Goal: Task Accomplishment & Management: Manage account settings

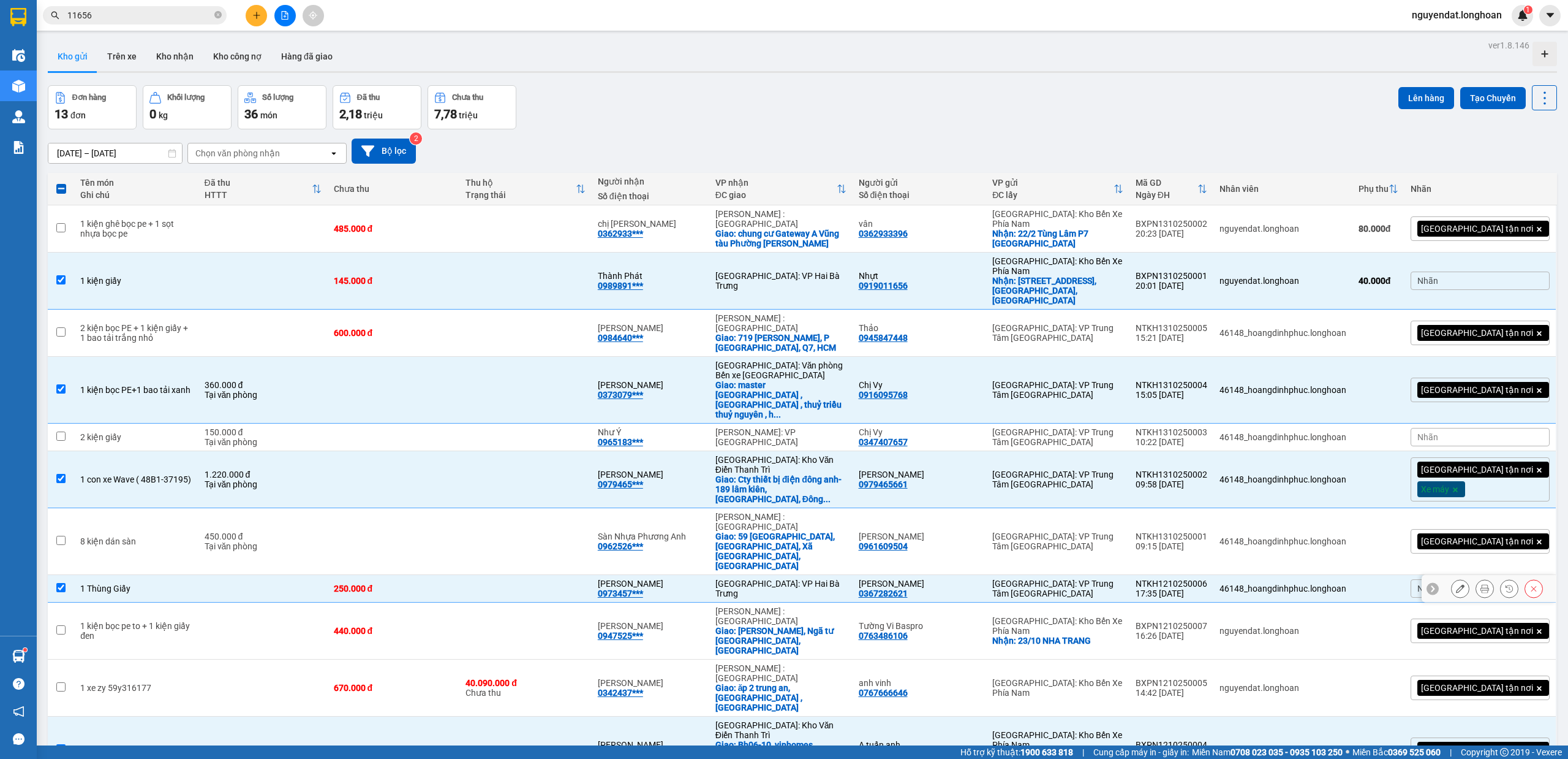
scroll to position [56, 0]
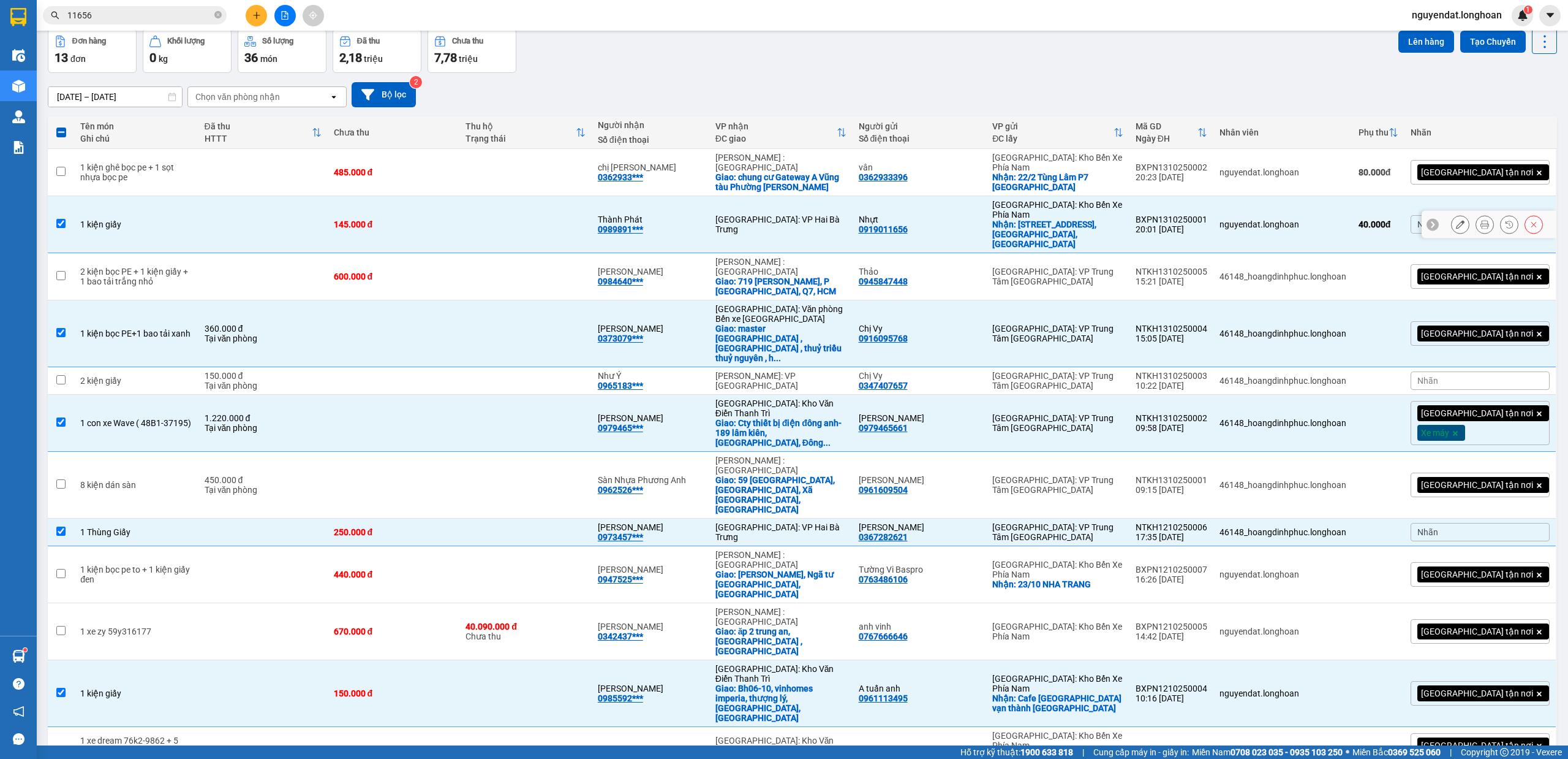
click at [530, 199] on td at bounding box center [526, 225] width 132 height 57
checkbox input "false"
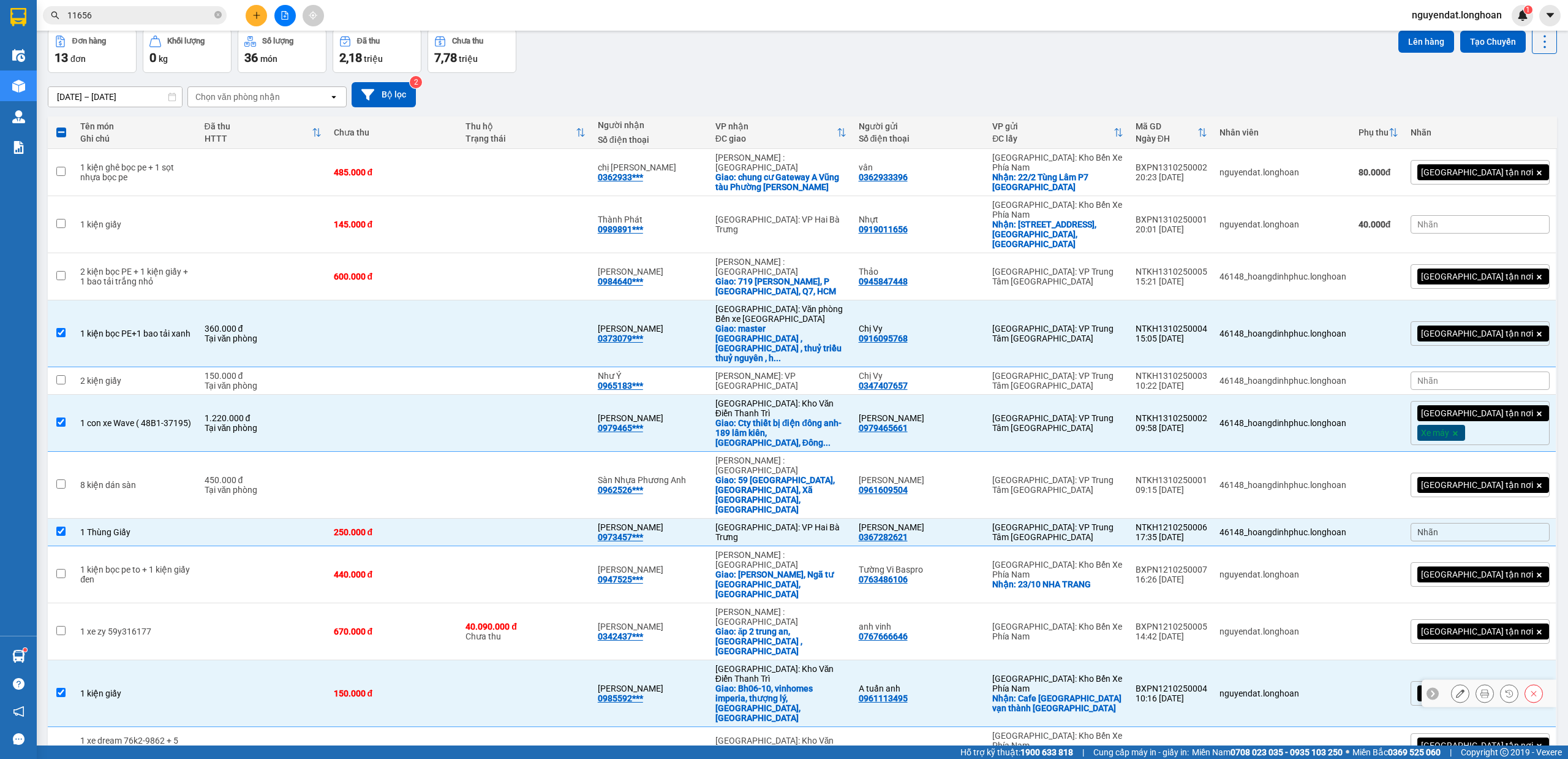
click at [592, 660] on td at bounding box center [526, 694] width 132 height 67
checkbox input "false"
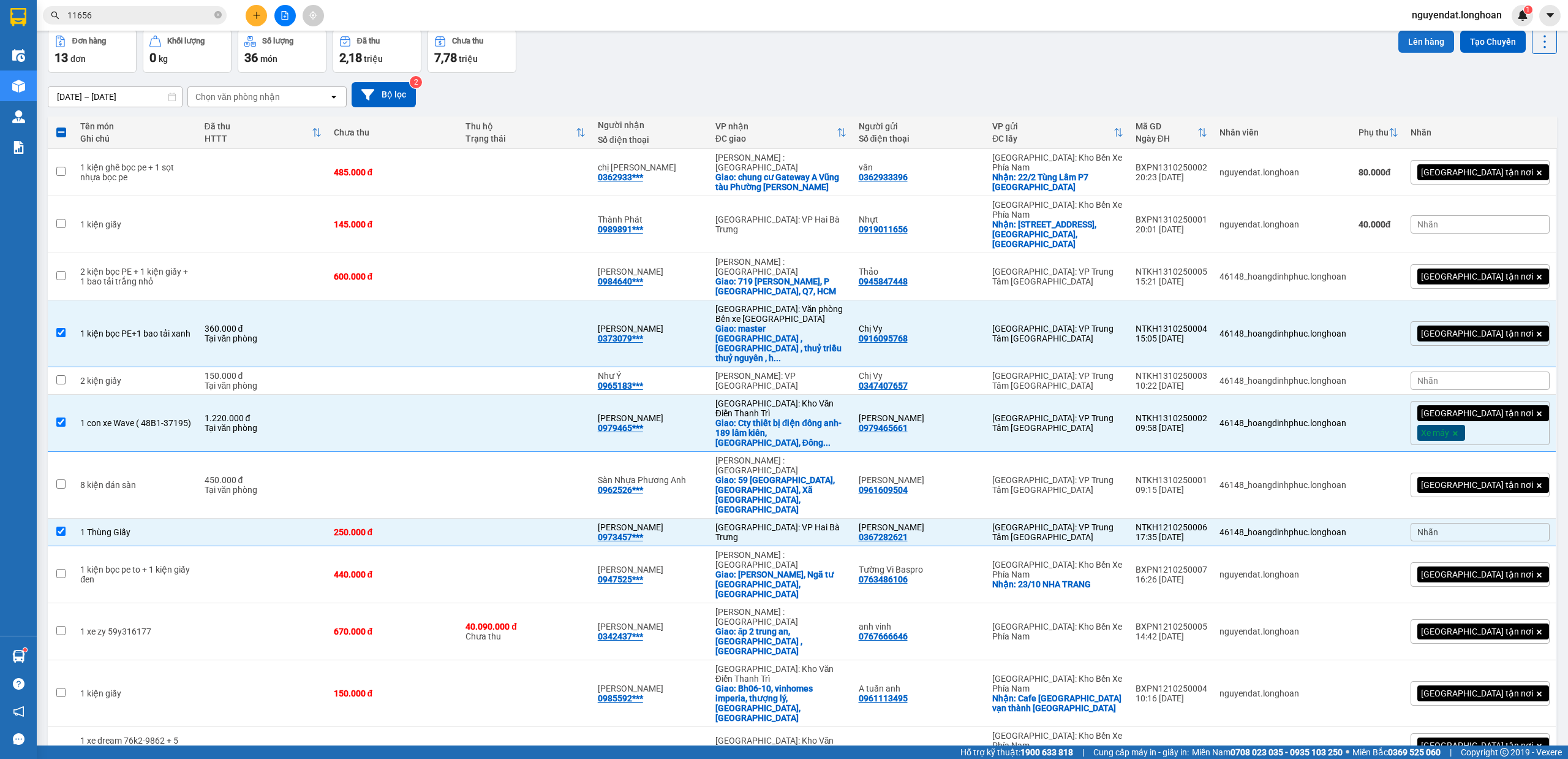
click at [1420, 35] on button "Lên hàng" at bounding box center [1426, 41] width 56 height 22
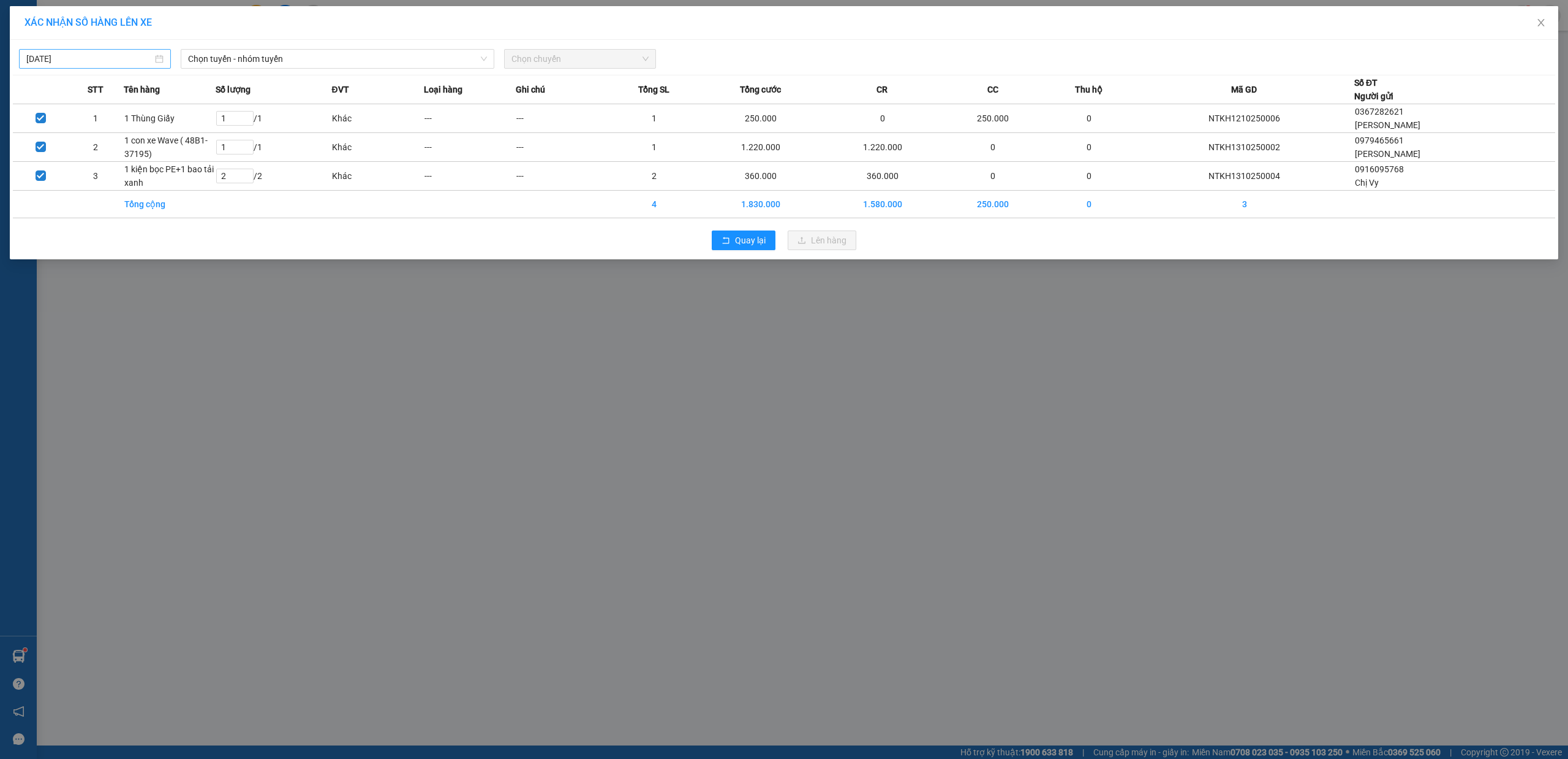
click at [145, 57] on input "13/10/2025" at bounding box center [89, 59] width 127 height 14
type input "13/10/2025"
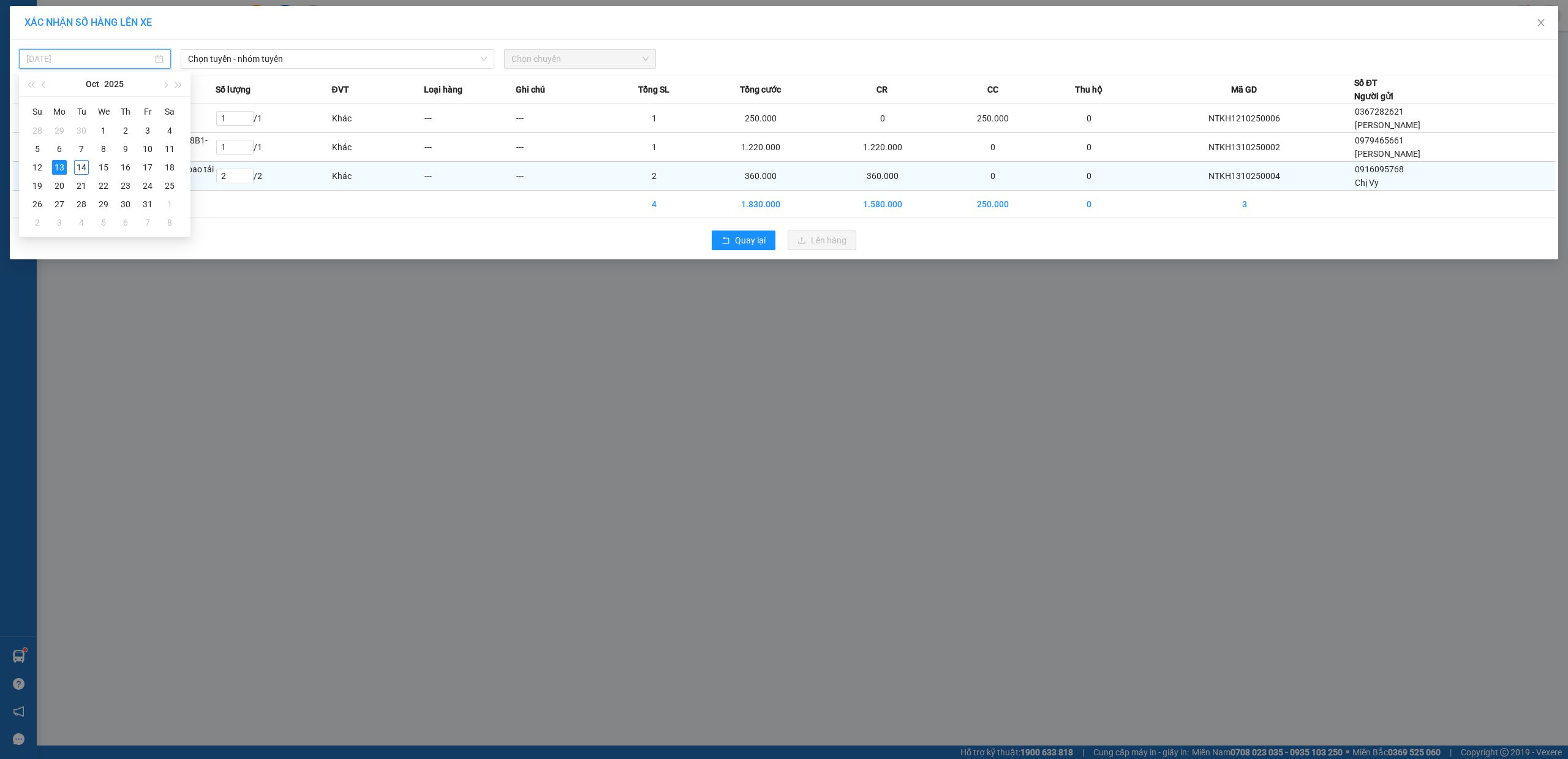
drag, startPoint x: 57, startPoint y: 168, endPoint x: 86, endPoint y: 165, distance: 29.2
click at [57, 168] on div "13" at bounding box center [60, 167] width 15 height 15
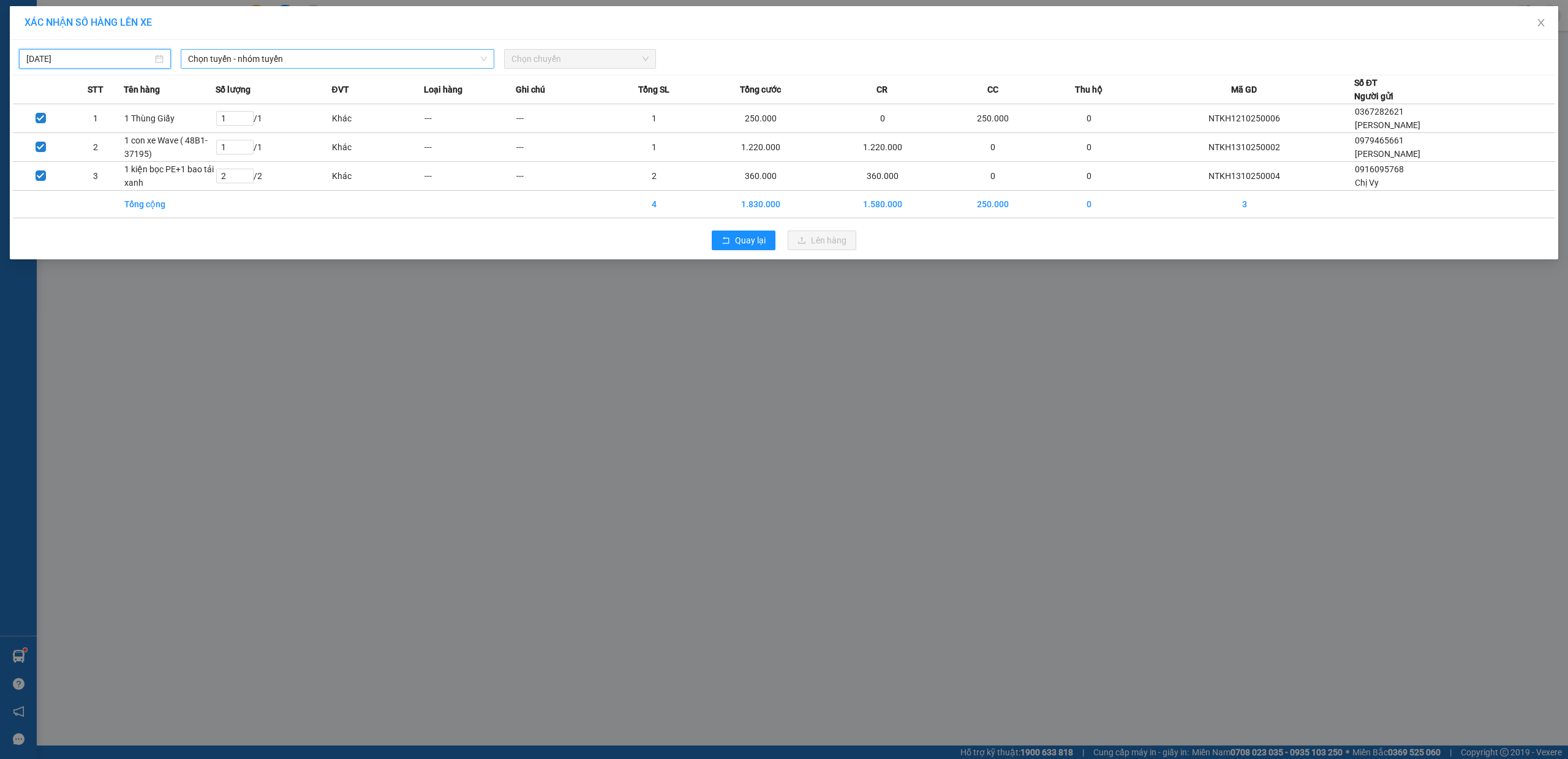
click at [342, 64] on span "Chọn tuyến - nhóm tuyến" at bounding box center [337, 58] width 299 height 18
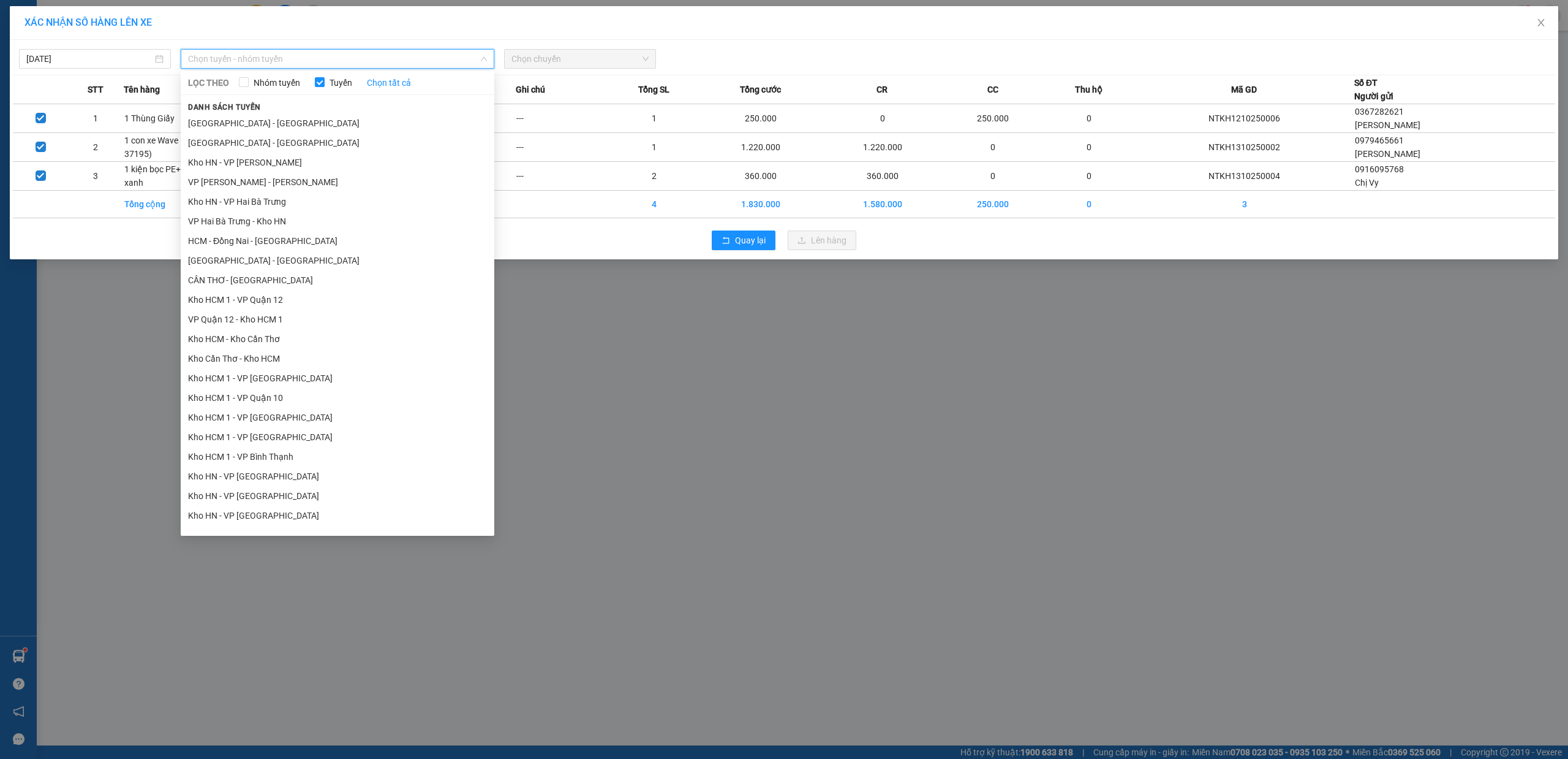
scroll to position [582, 0]
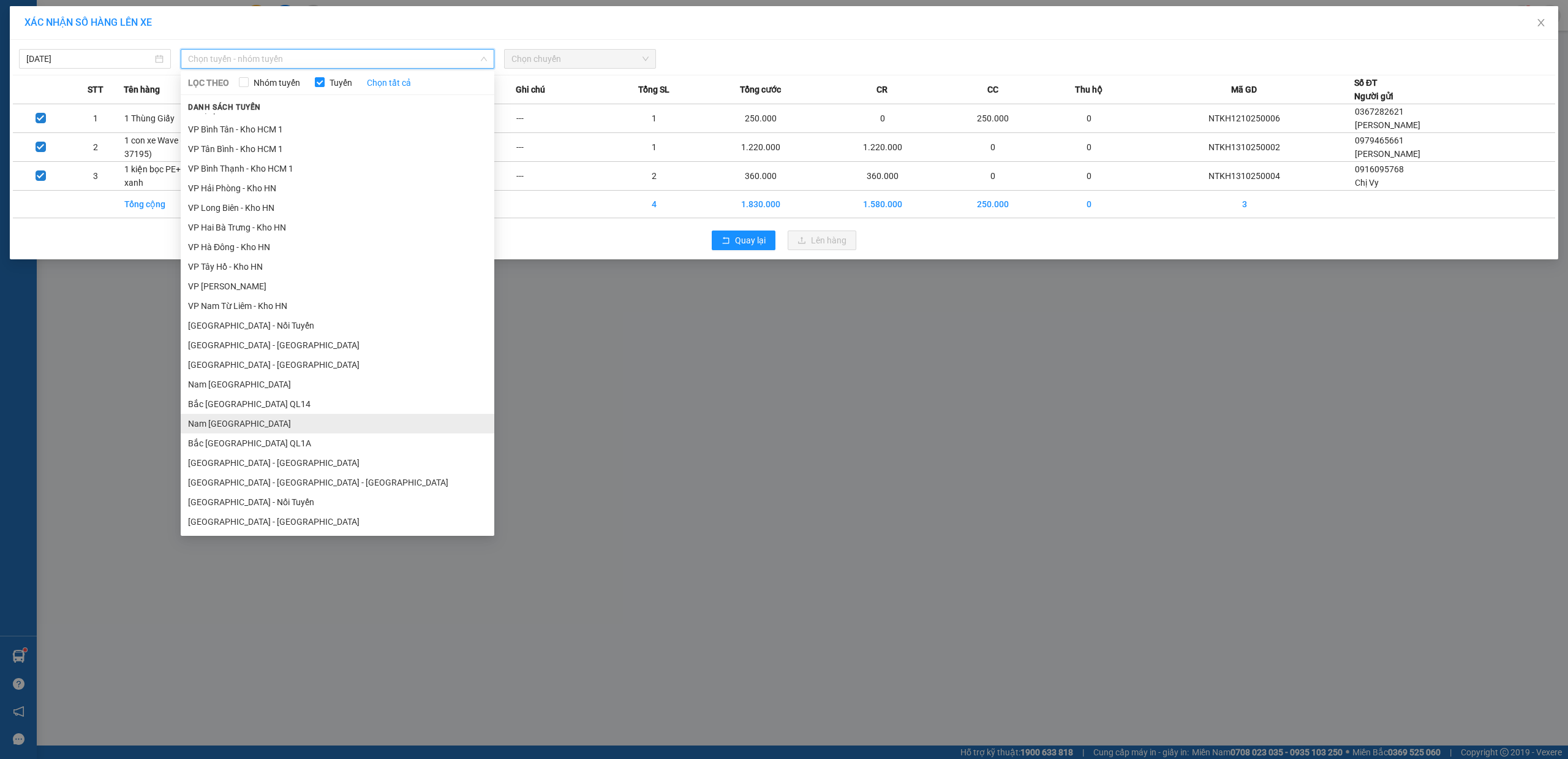
click at [283, 418] on li "Nam [GEOGRAPHIC_DATA]" at bounding box center [337, 424] width 313 height 20
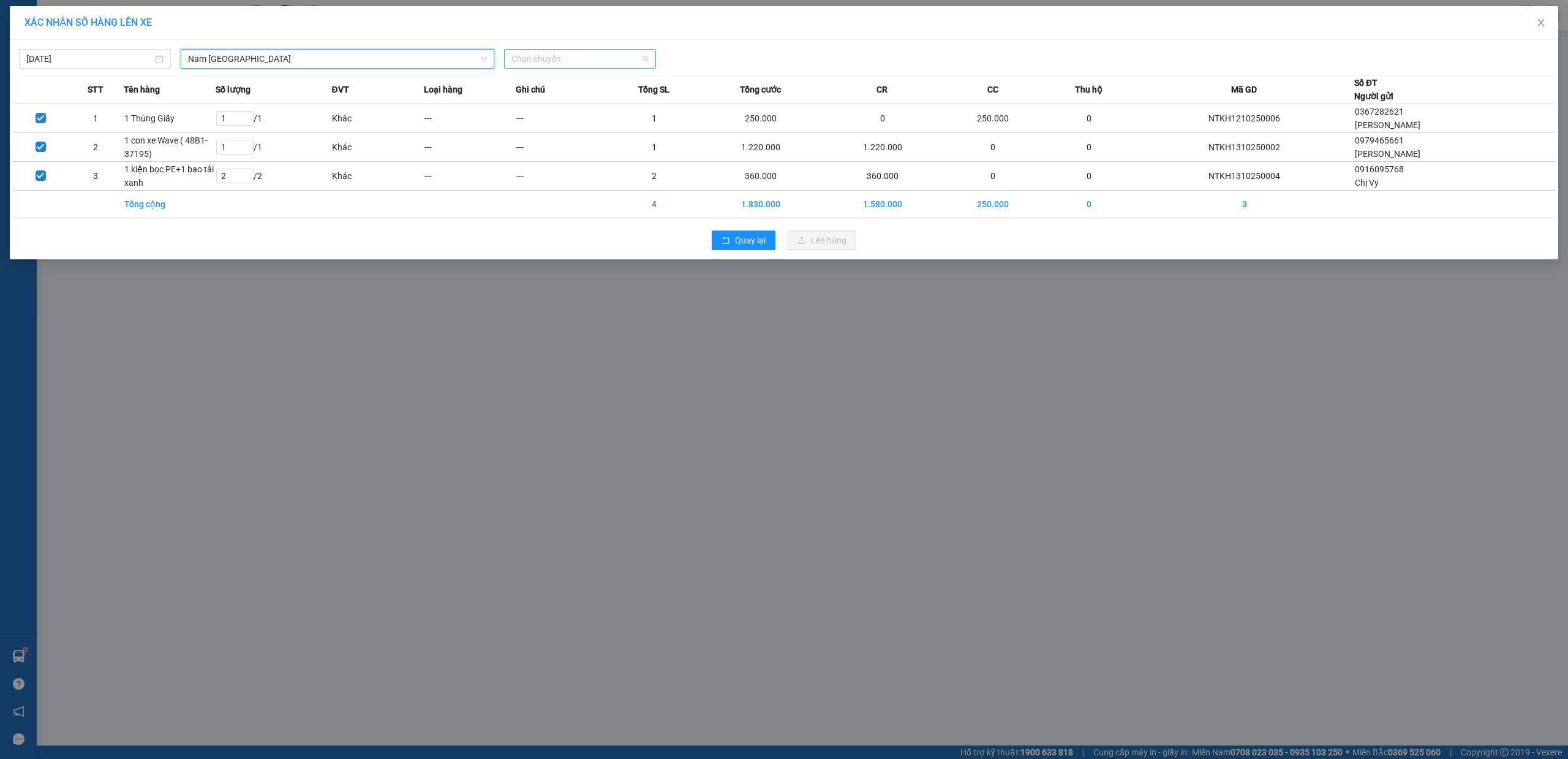
click at [564, 62] on span "Chọn chuyến" at bounding box center [580, 58] width 137 height 18
click at [593, 103] on div "15:00 (TC) - 37H-119.61" at bounding box center [559, 103] width 95 height 14
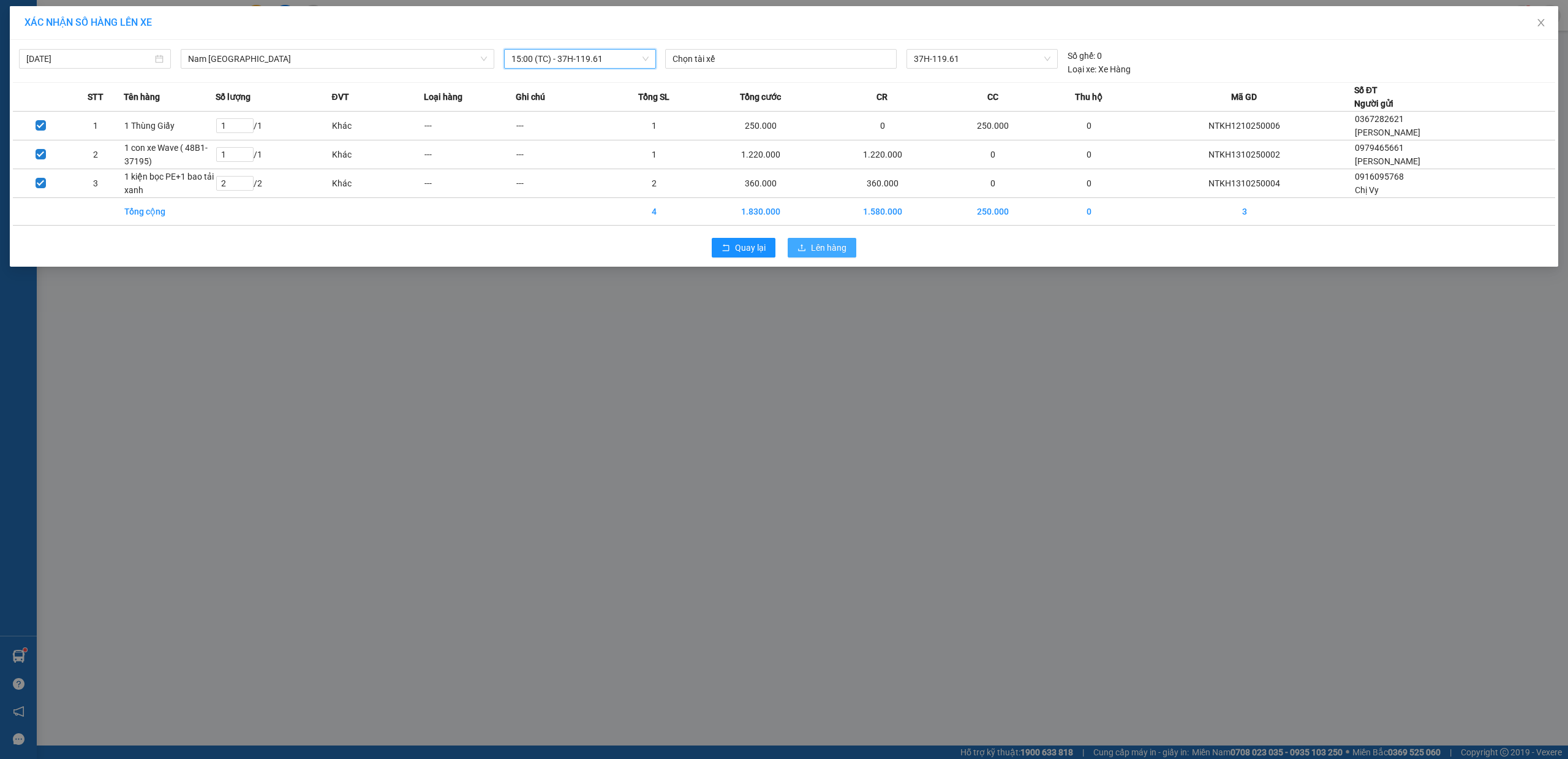
click at [847, 248] on button "Lên hàng" at bounding box center [822, 247] width 68 height 20
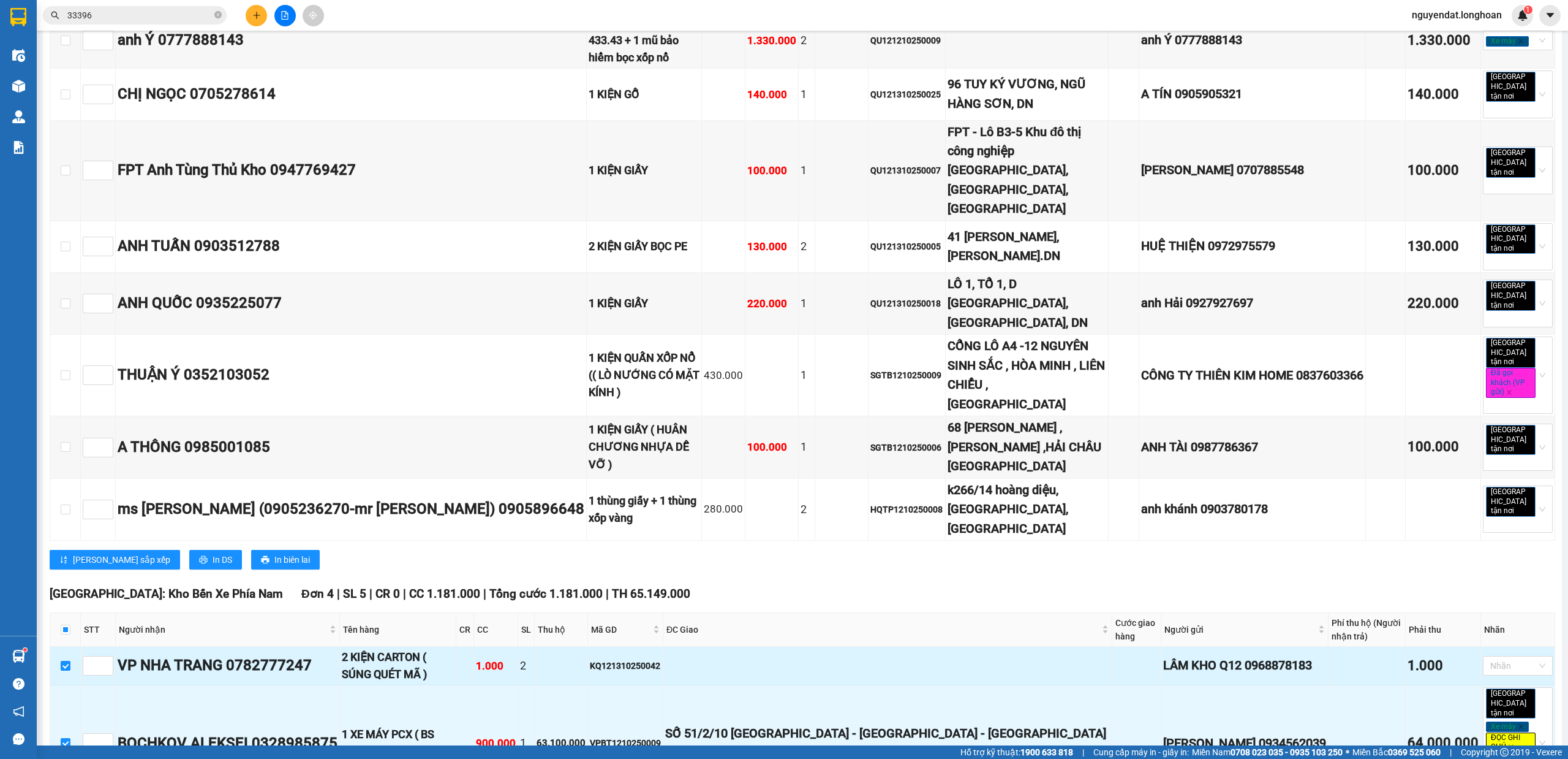
scroll to position [6143, 0]
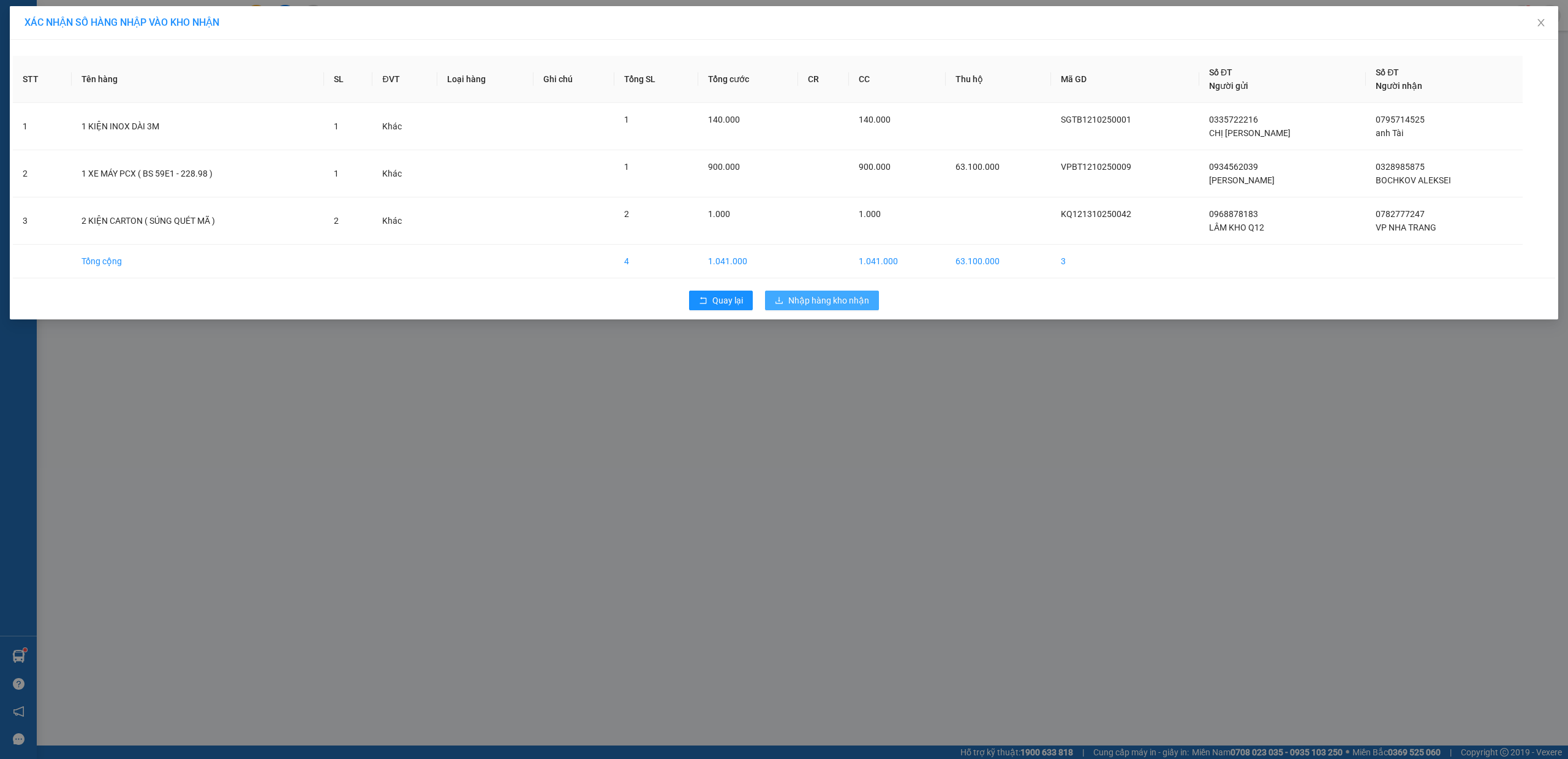
click at [827, 309] on button "Nhập hàng kho nhận" at bounding box center [822, 300] width 114 height 20
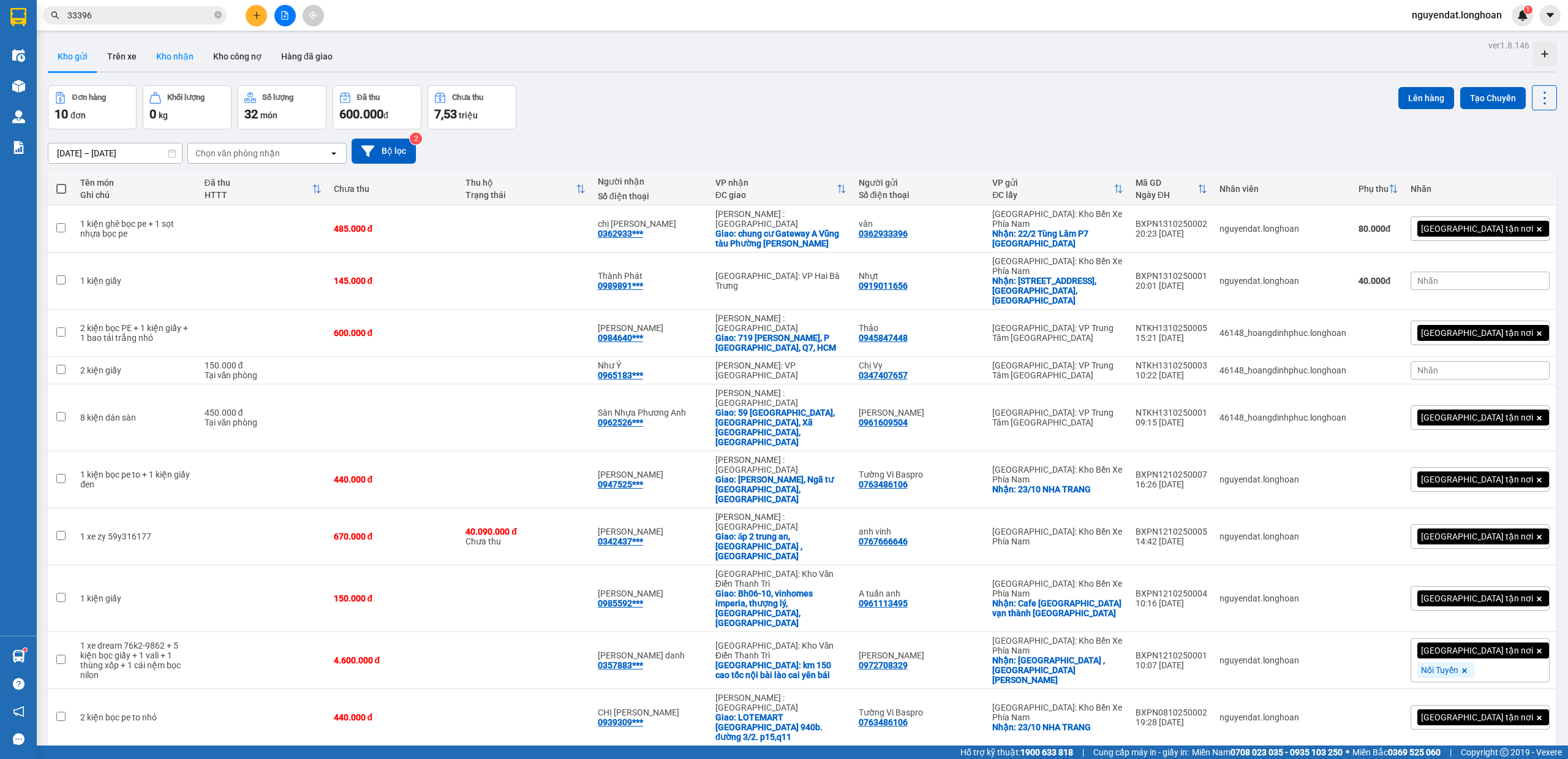
click at [177, 55] on button "Kho nhận" at bounding box center [175, 56] width 57 height 29
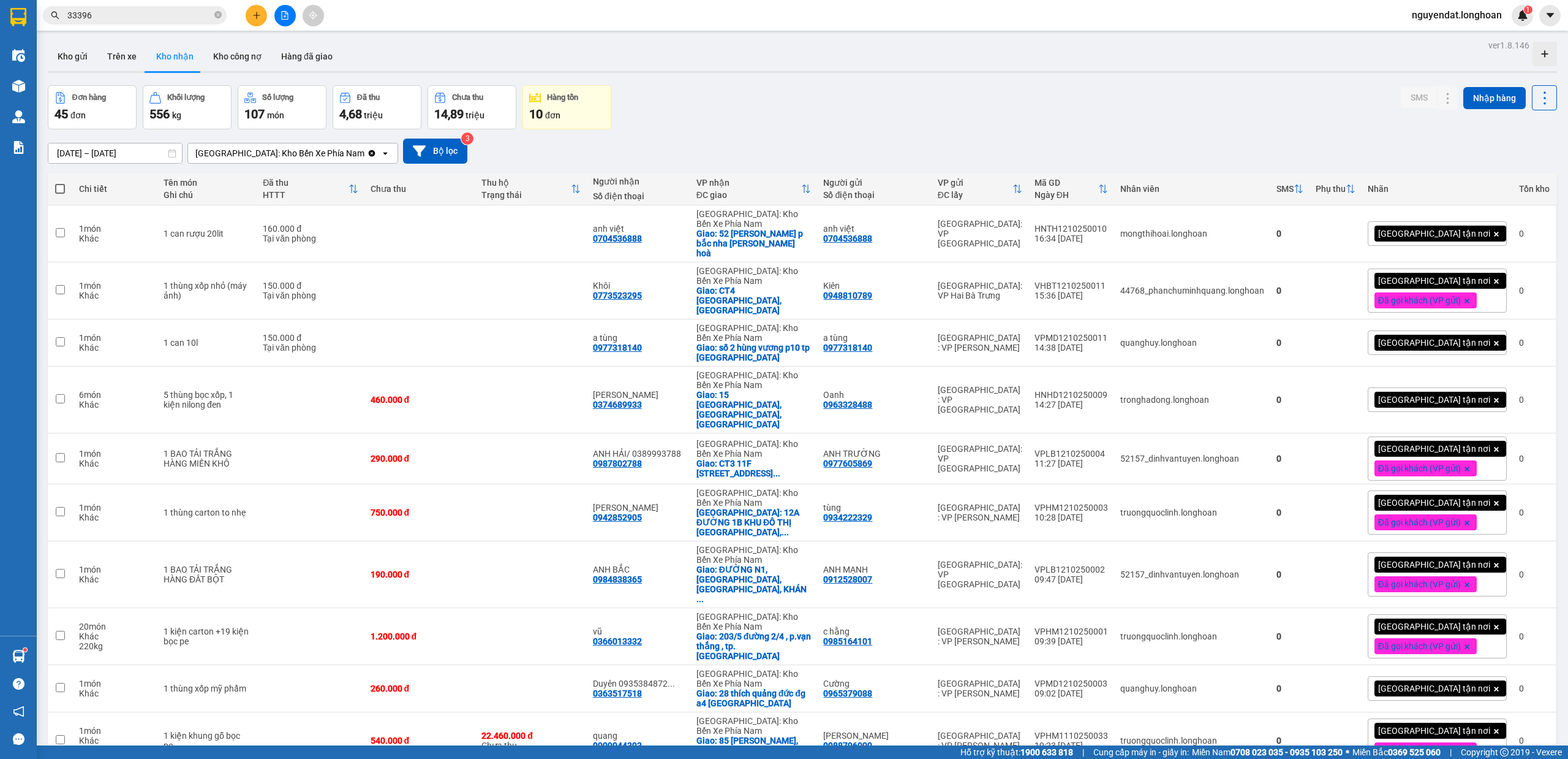
drag, startPoint x: 244, startPoint y: 157, endPoint x: 243, endPoint y: 151, distance: 6.1
click at [243, 151] on div "[GEOGRAPHIC_DATA]: Kho Bến Xe Phía Nam" at bounding box center [280, 153] width 169 height 12
click at [260, 189] on span "Khánh Hòa: VP Trung Tâm TP Nha Trang" at bounding box center [273, 186] width 153 height 25
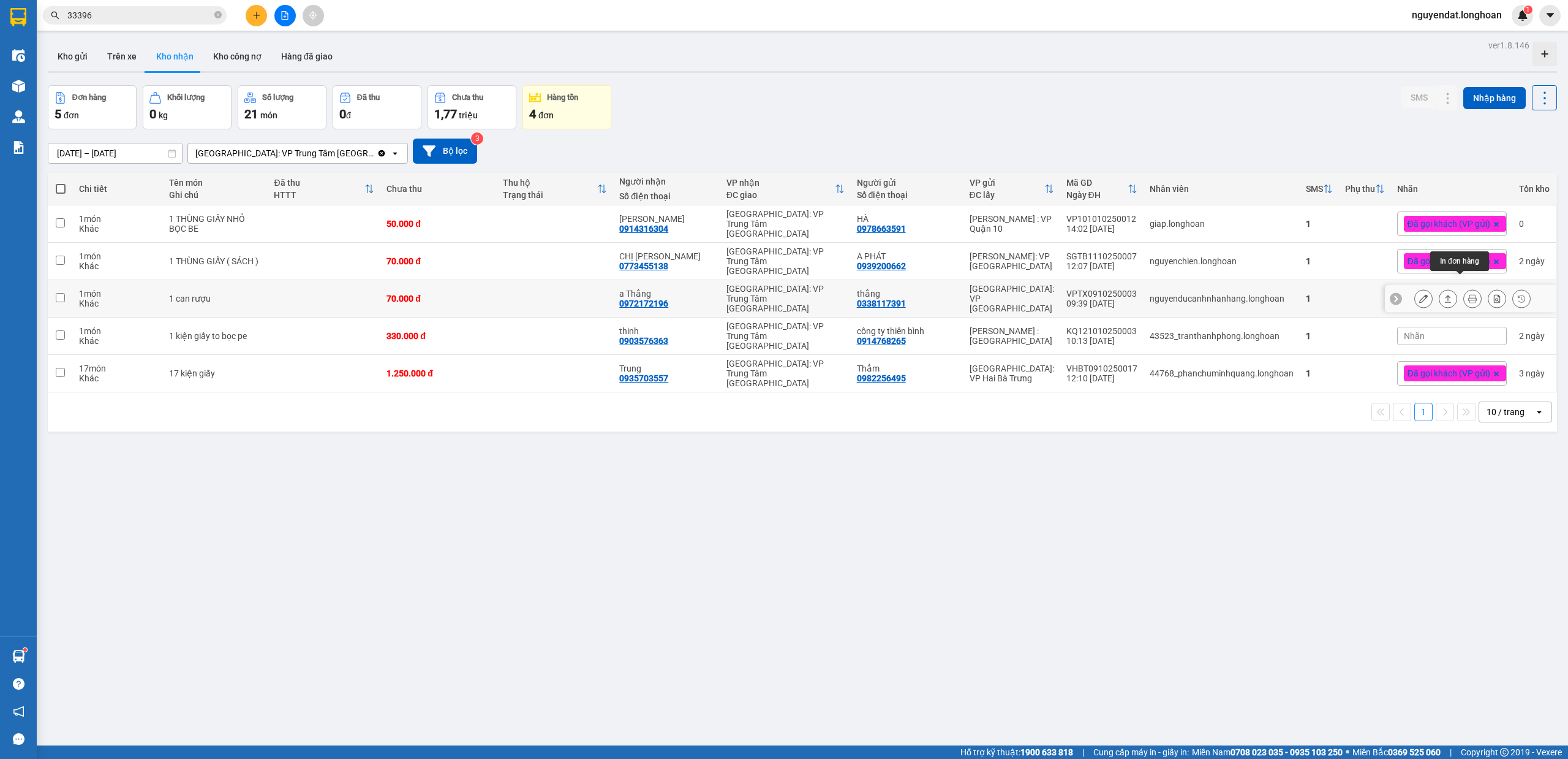
click at [1468, 294] on icon at bounding box center [1473, 298] width 9 height 9
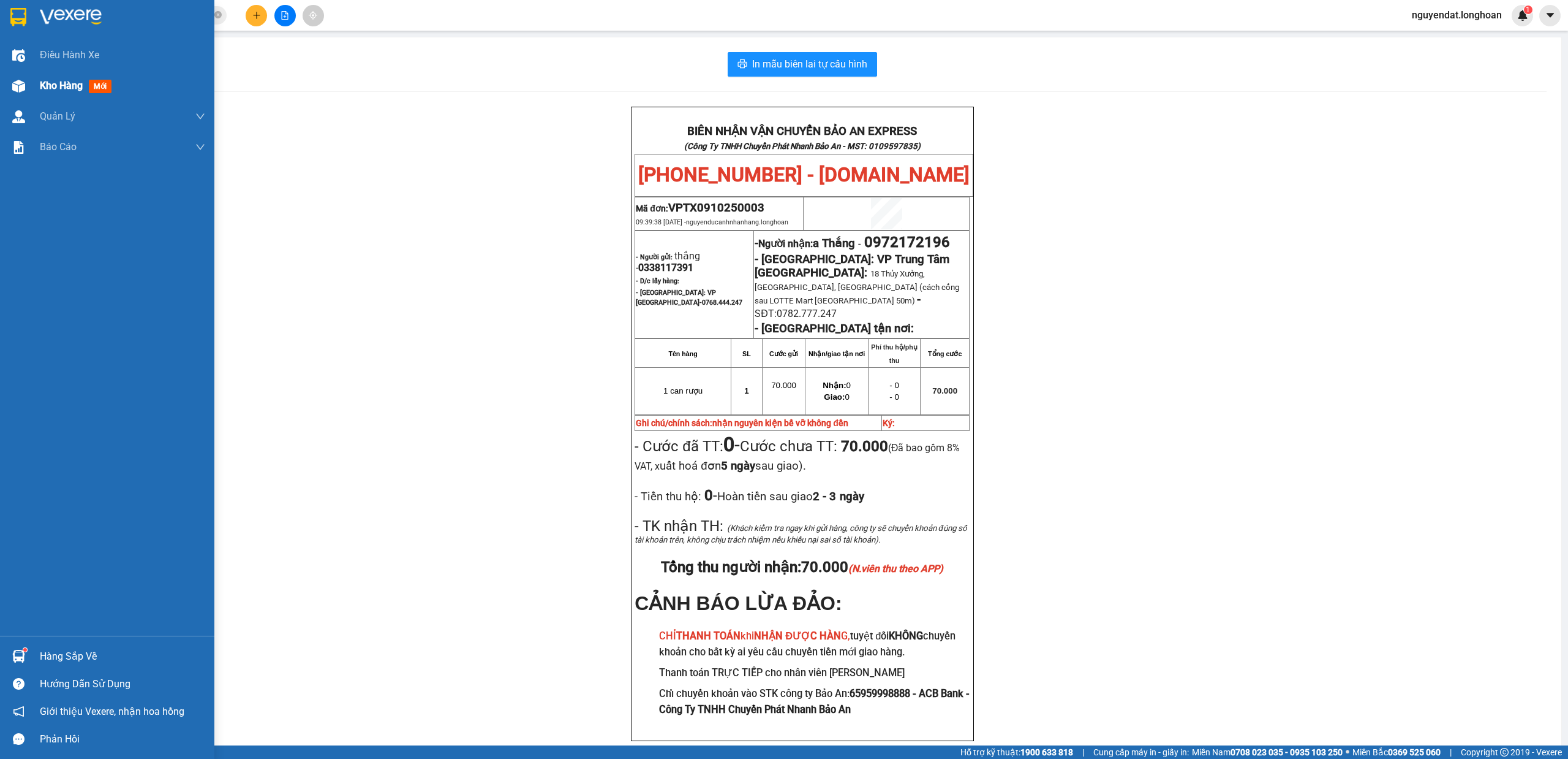
click at [64, 97] on div "Kho hàng mới" at bounding box center [122, 86] width 165 height 31
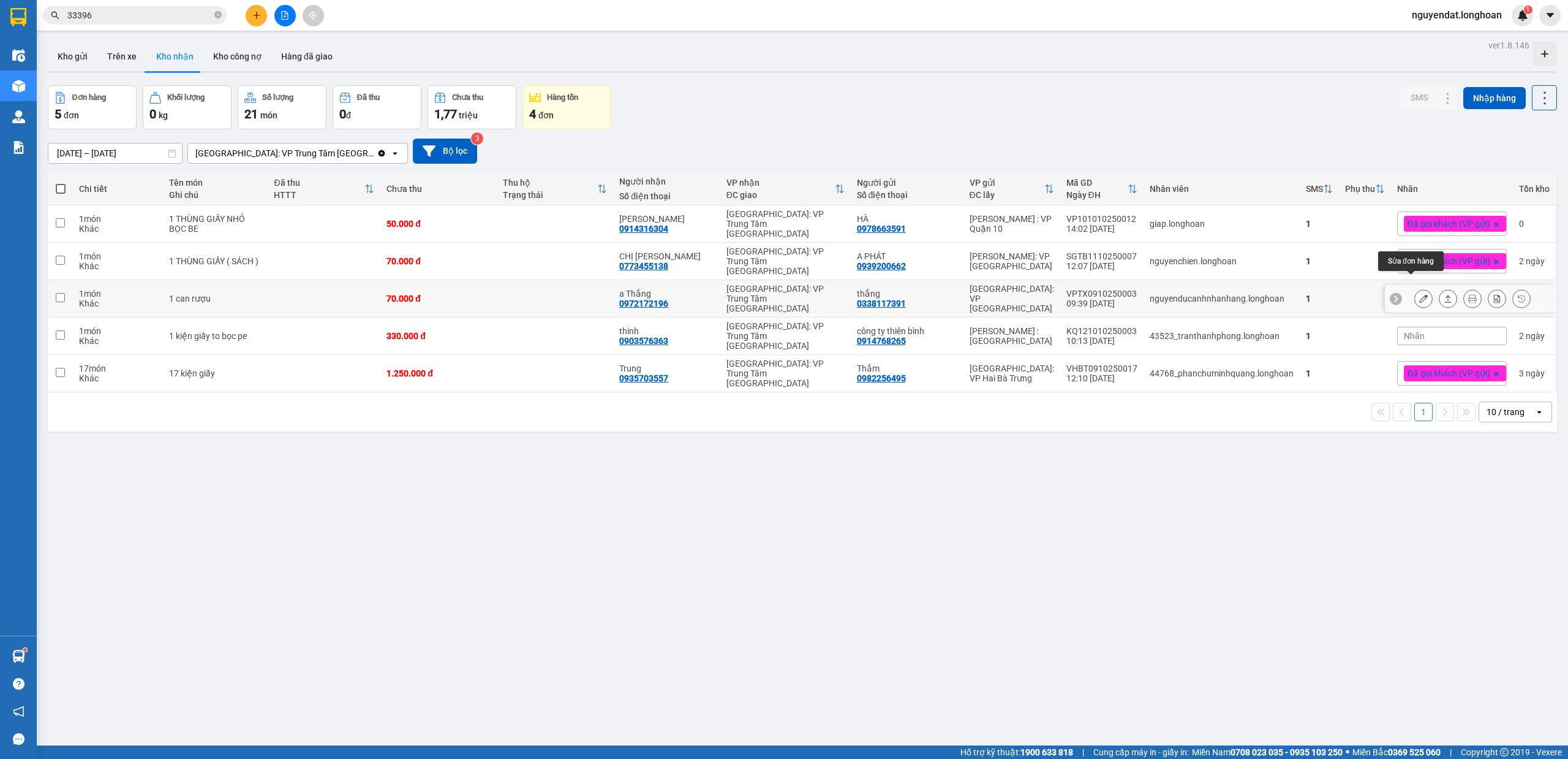
click at [1420, 294] on icon at bounding box center [1424, 298] width 9 height 9
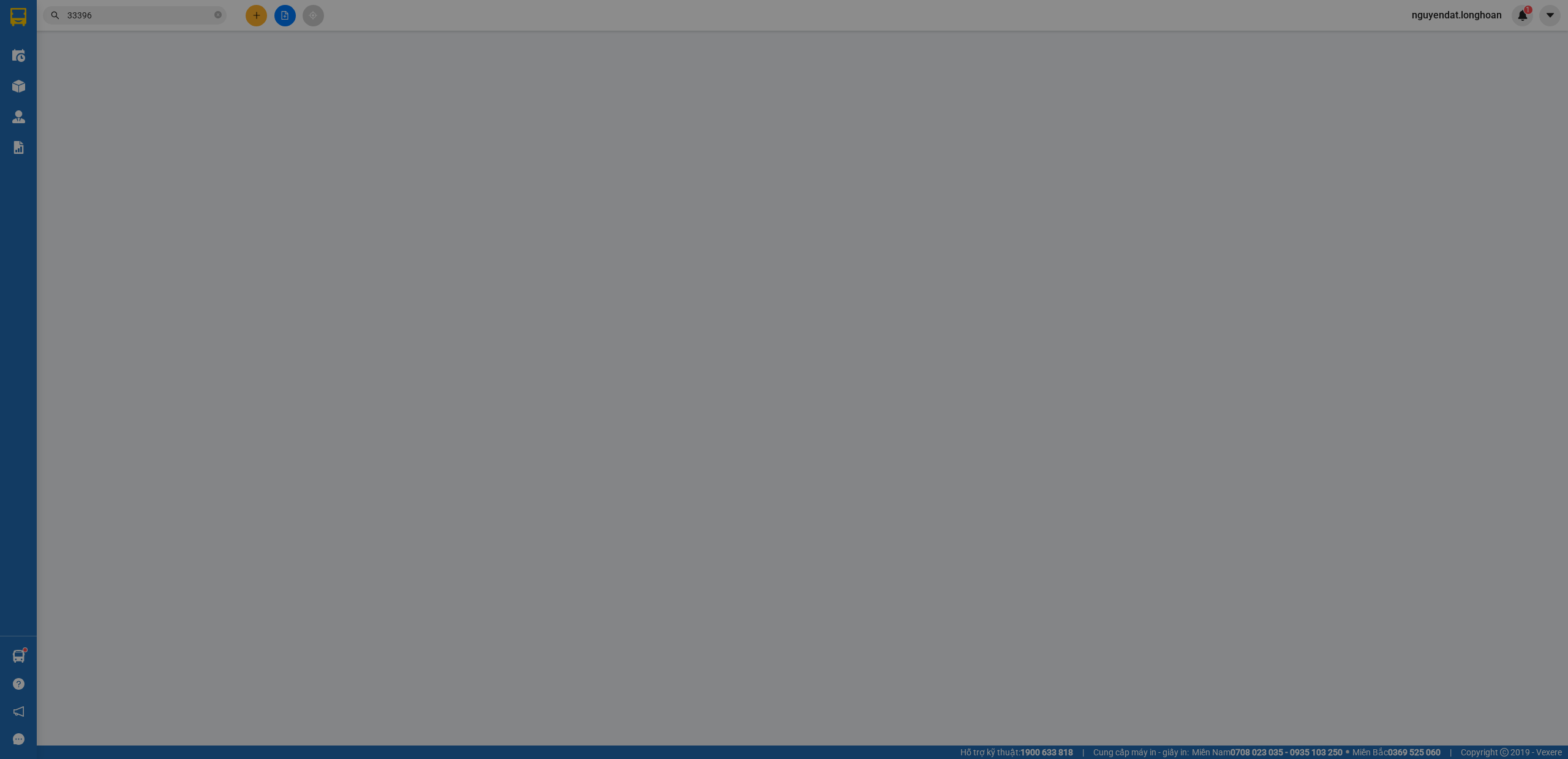
type input "0338117391"
type input "thắng"
type input "0972172196"
type input "a Thắng"
type input "nhận nguyên kiện bể vỡ không đền"
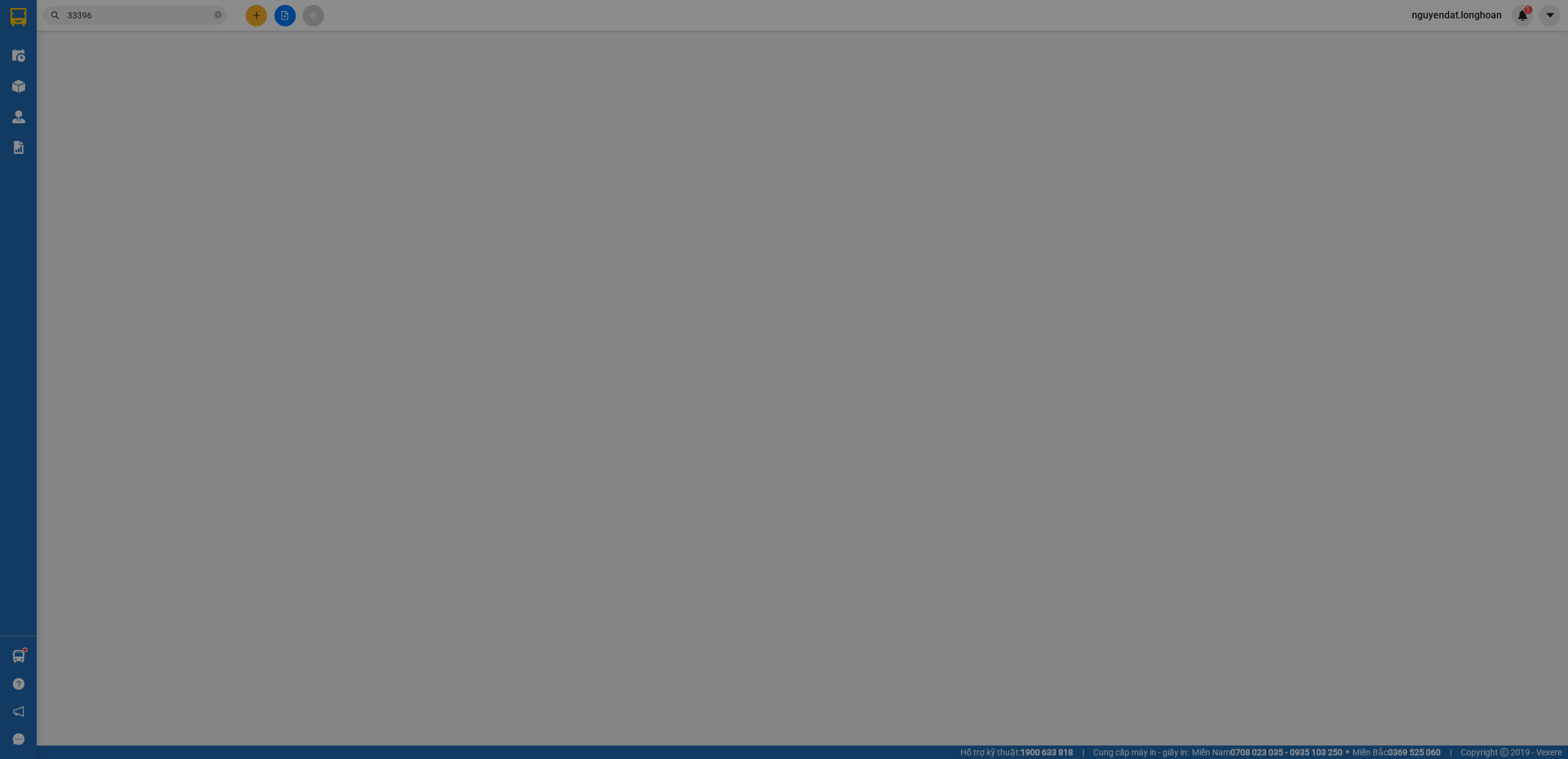
type input "0"
type input "70.000"
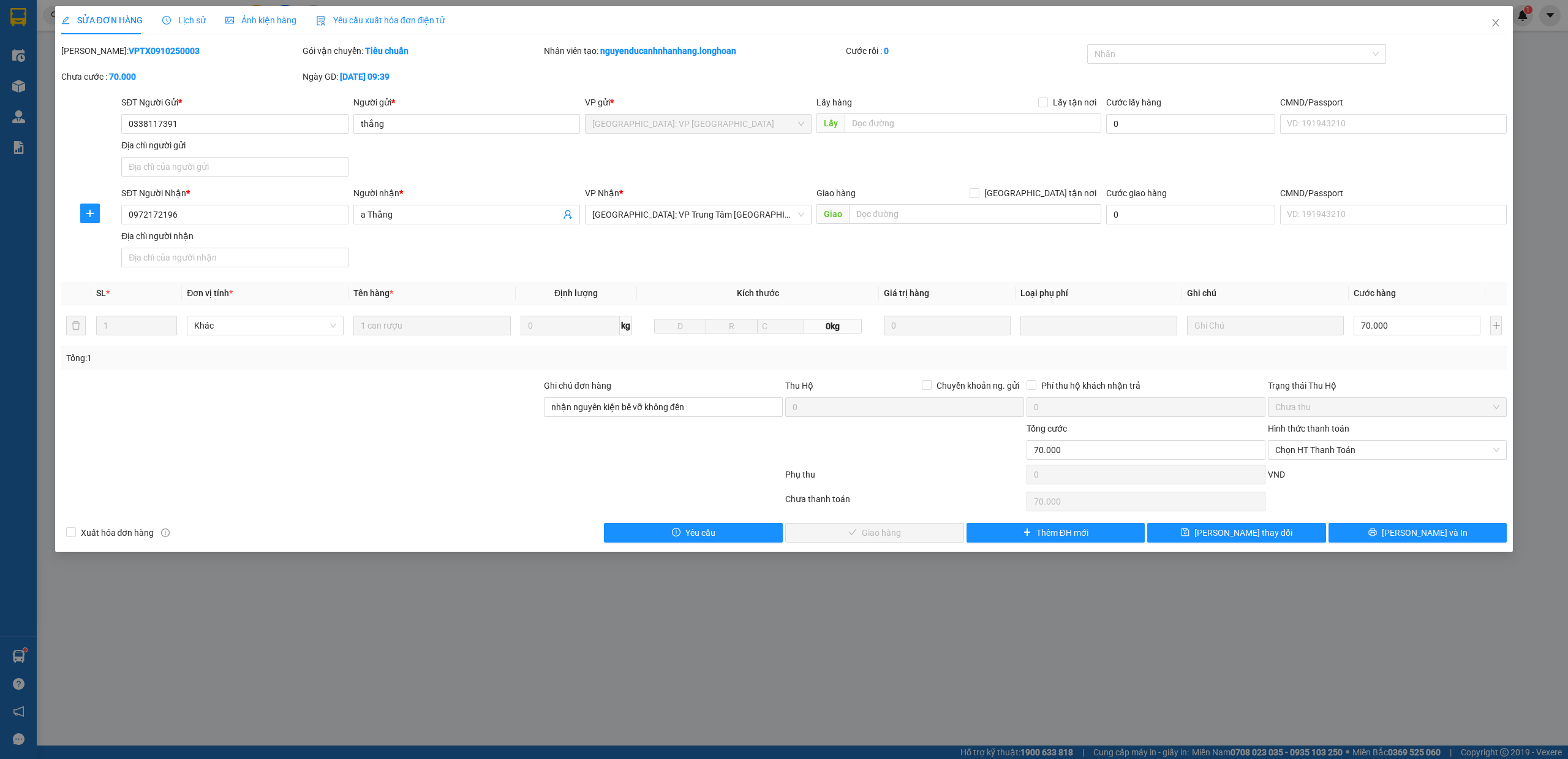
click at [177, 15] on span "Lịch sử" at bounding box center [184, 20] width 44 height 9
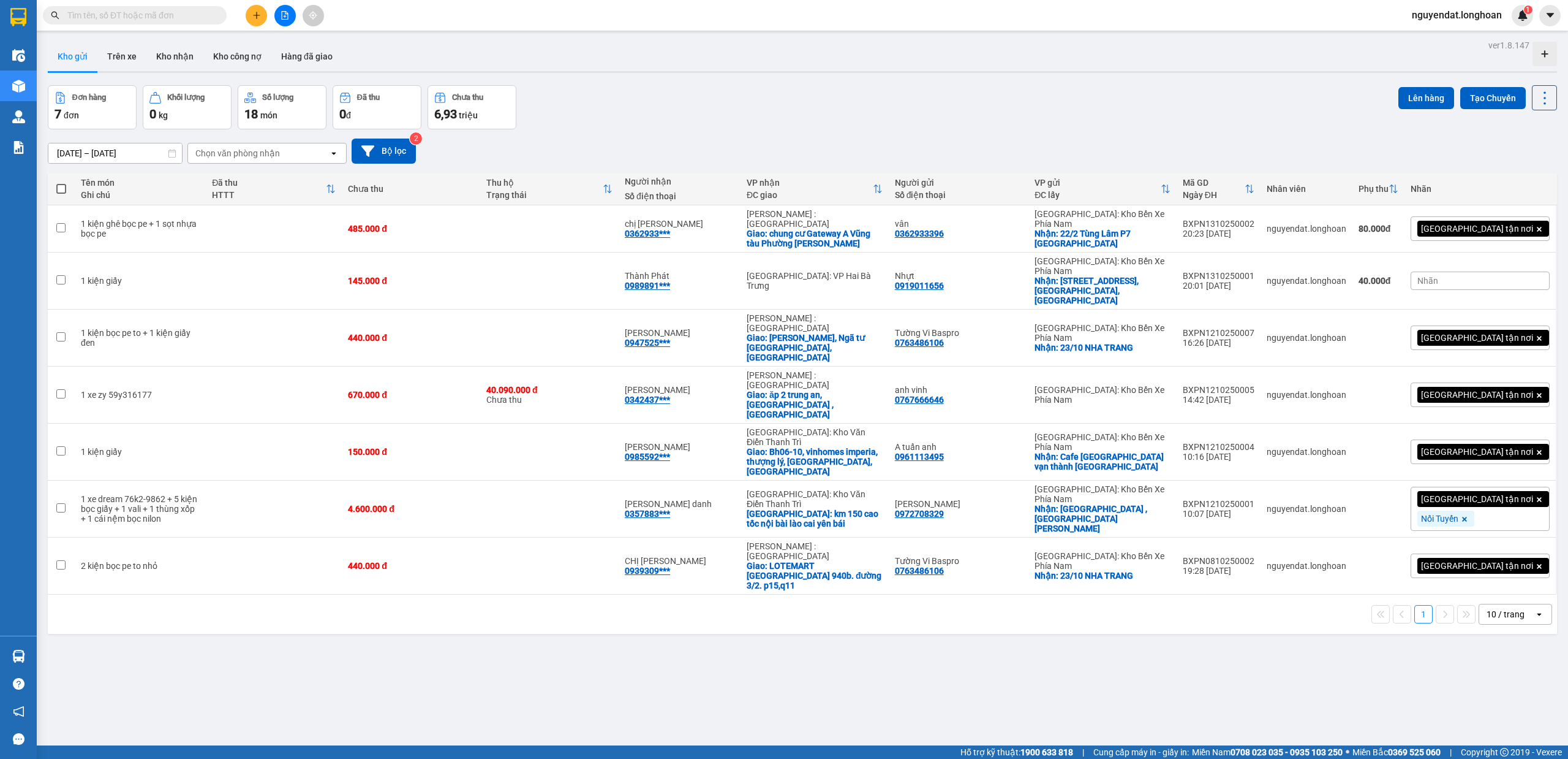
click at [289, 27] on div "Kết quả tìm kiếm ( 0 ) Bộ lọc No Data nguyendat.longhoan 1" at bounding box center [784, 15] width 1568 height 31
click at [286, 23] on button at bounding box center [284, 15] width 21 height 21
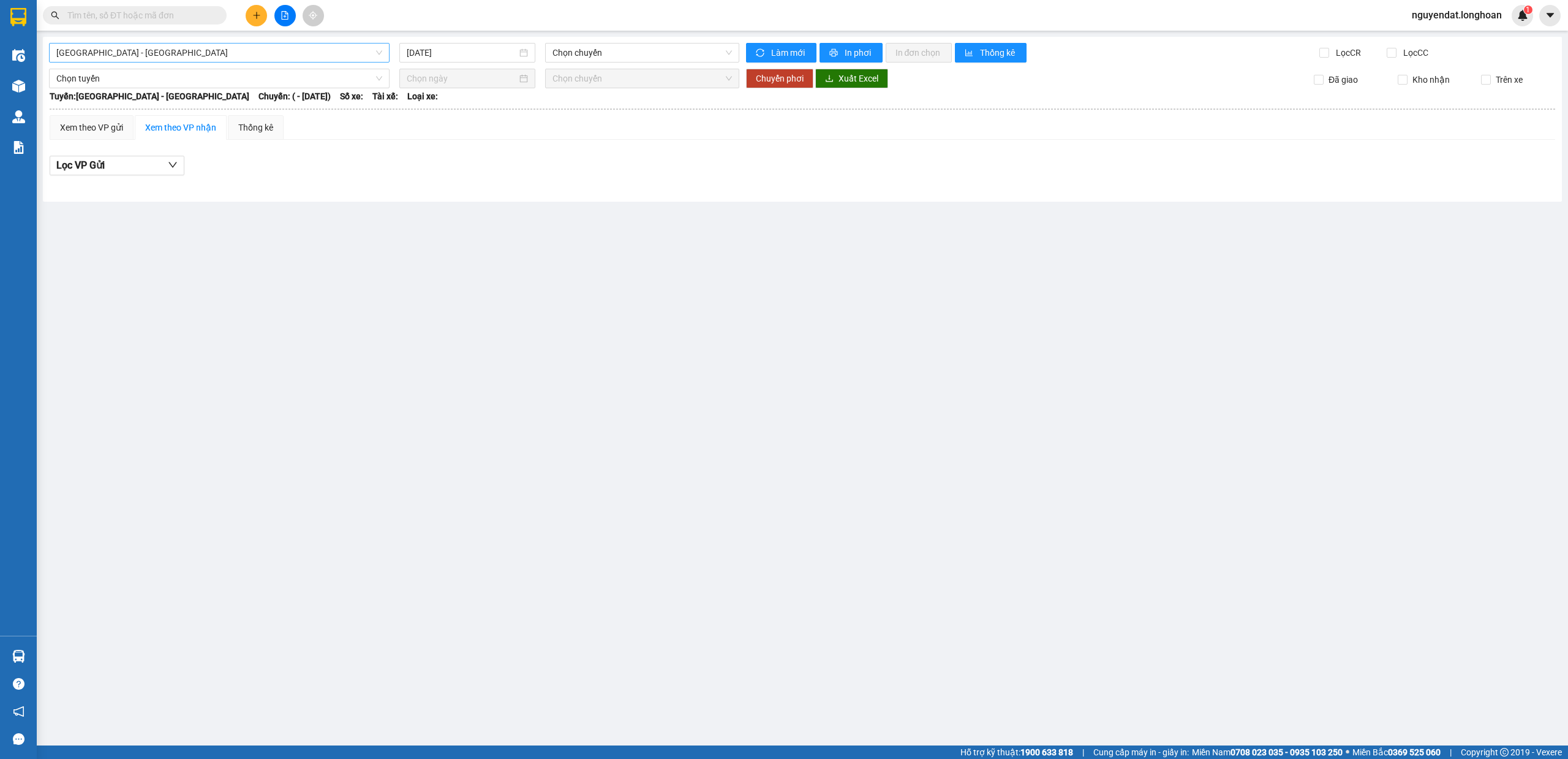
click at [220, 52] on span "Hải Phòng - Hà Nội" at bounding box center [219, 52] width 326 height 18
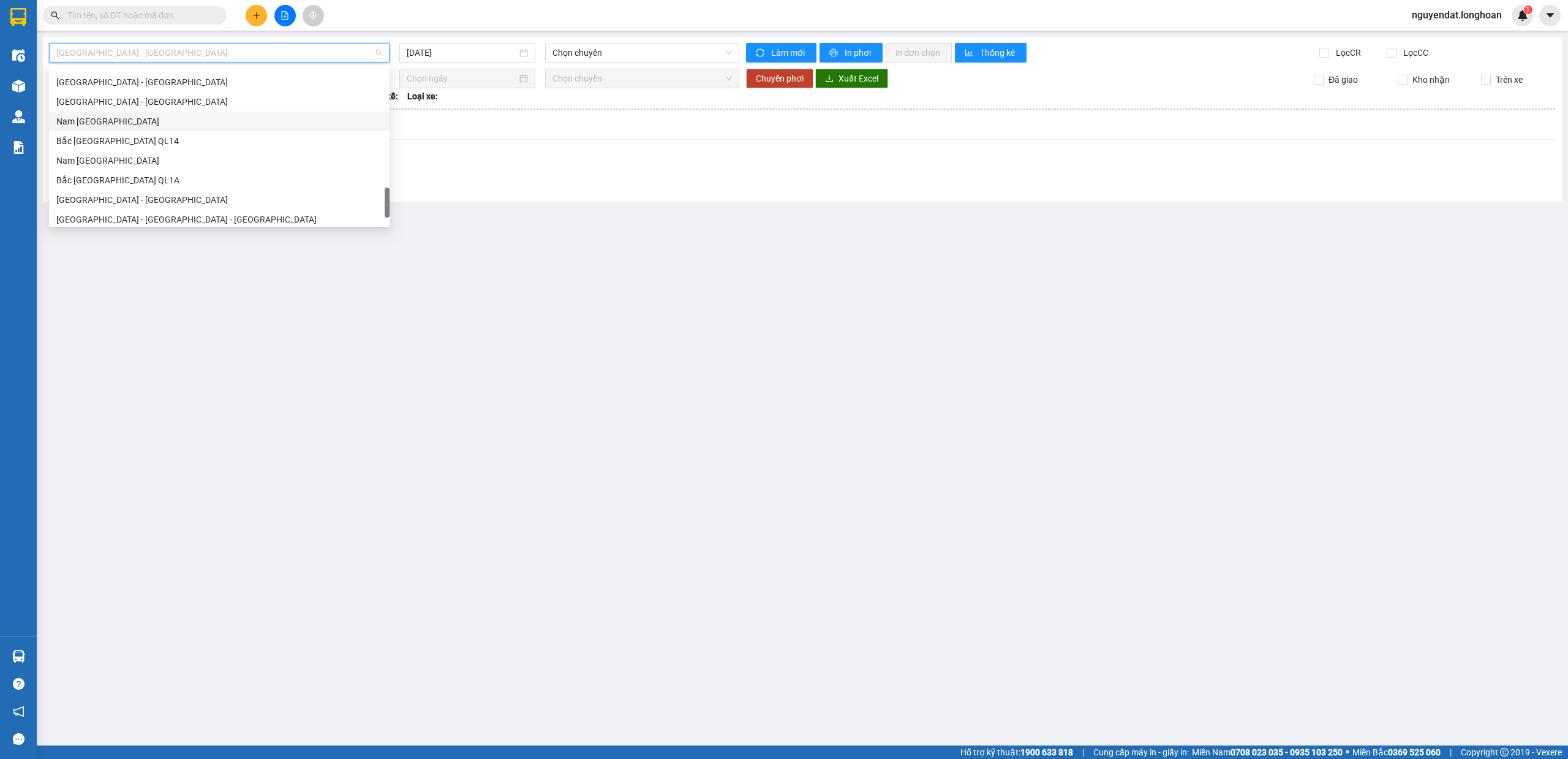
scroll to position [863, 0]
click at [161, 115] on div "Nam [GEOGRAPHIC_DATA]" at bounding box center [219, 116] width 326 height 14
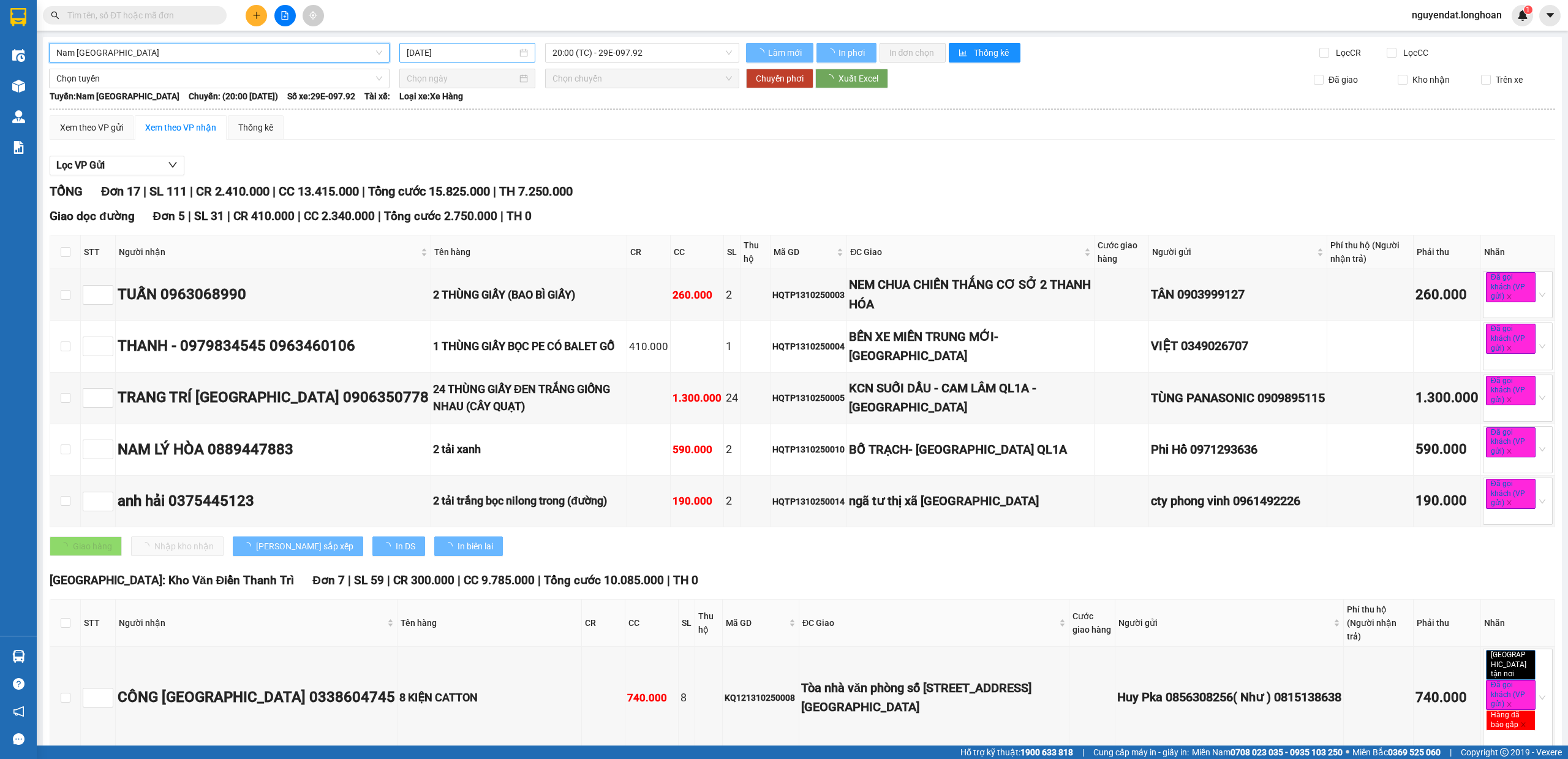
click at [457, 56] on input "14/10/2025" at bounding box center [462, 52] width 111 height 14
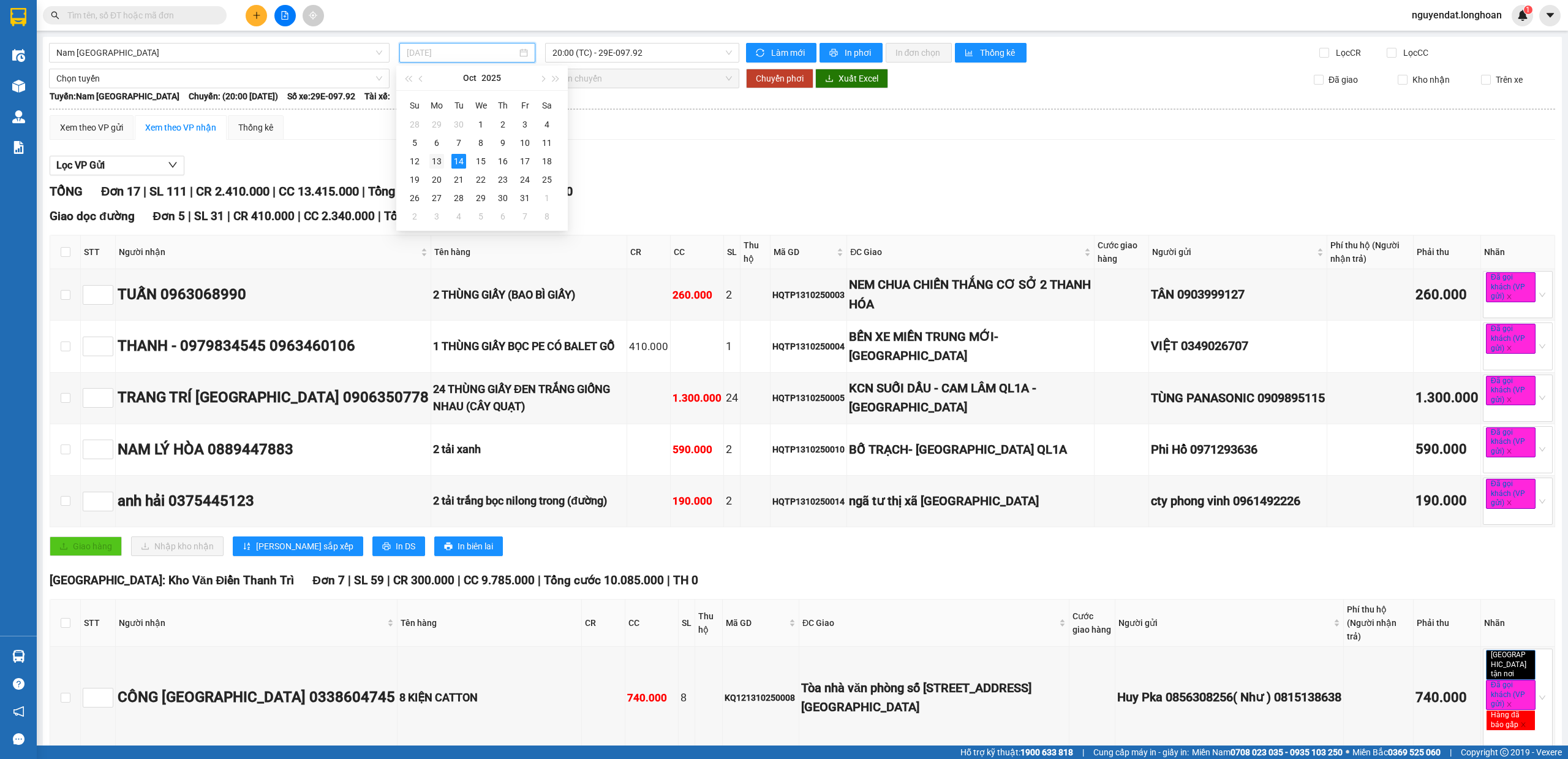
click at [439, 159] on div "13" at bounding box center [436, 161] width 15 height 15
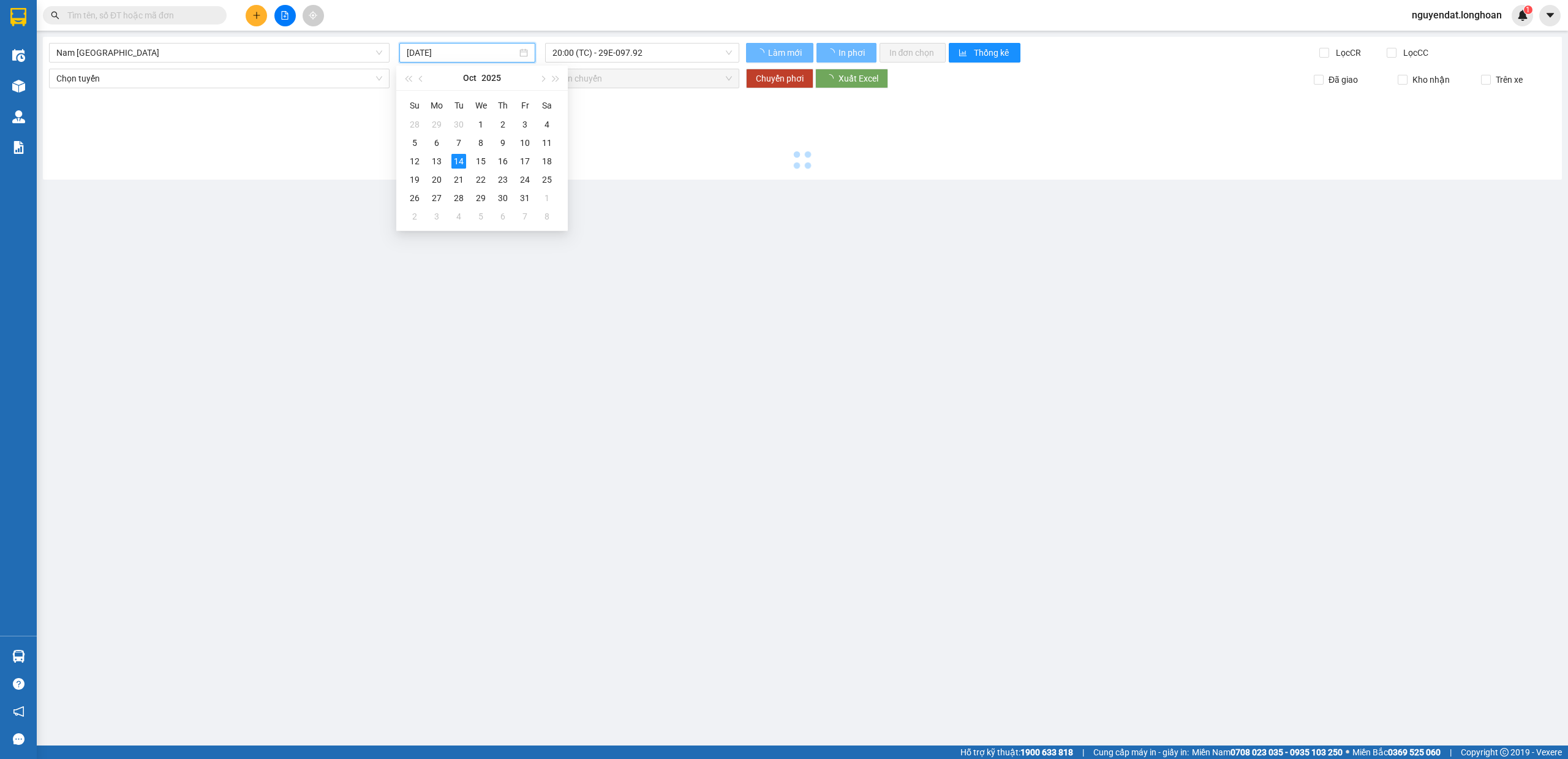
type input "13/10/2025"
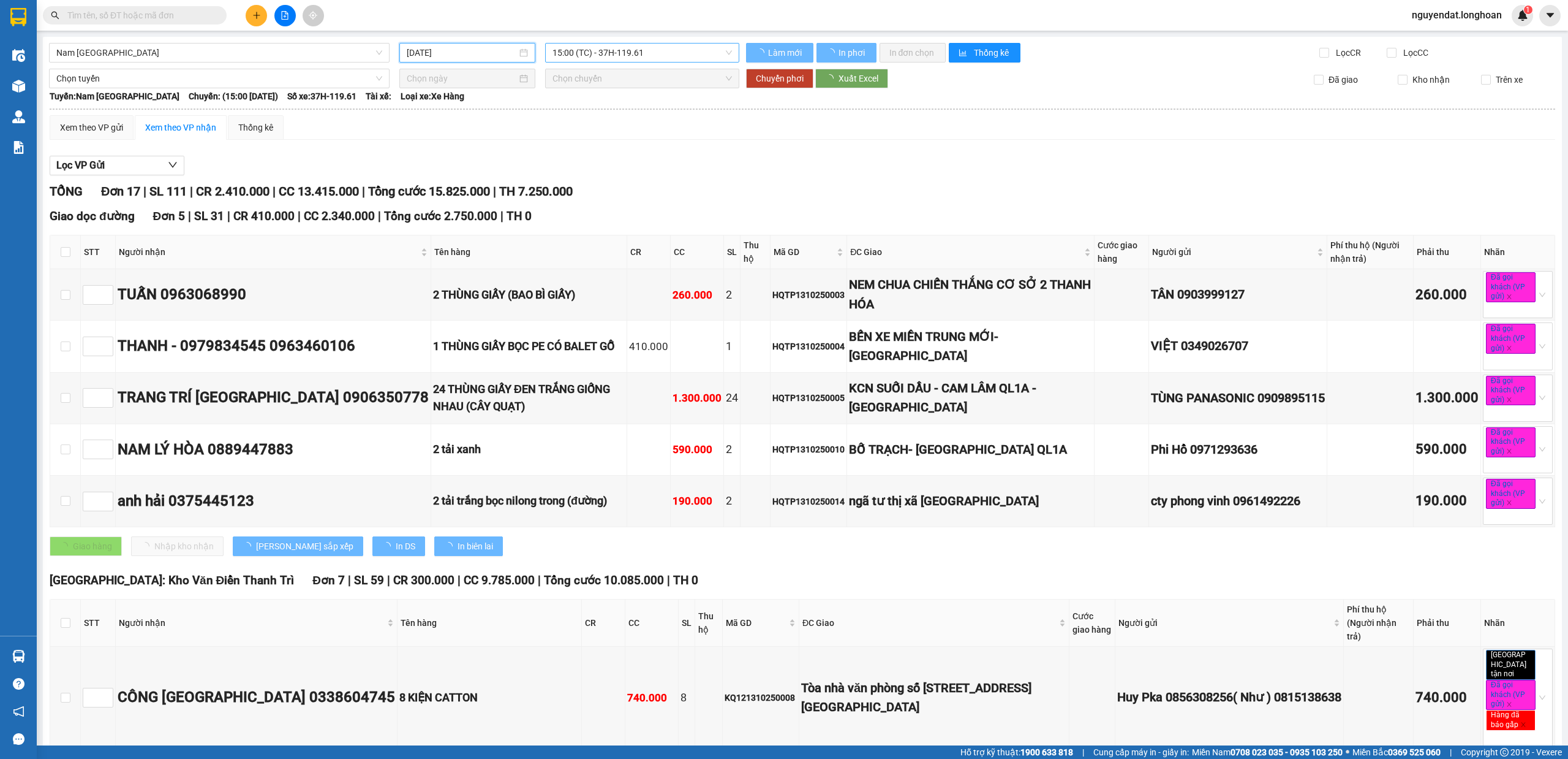
click at [652, 55] on span "15:00 (TC) - 37H-119.61" at bounding box center [643, 52] width 180 height 18
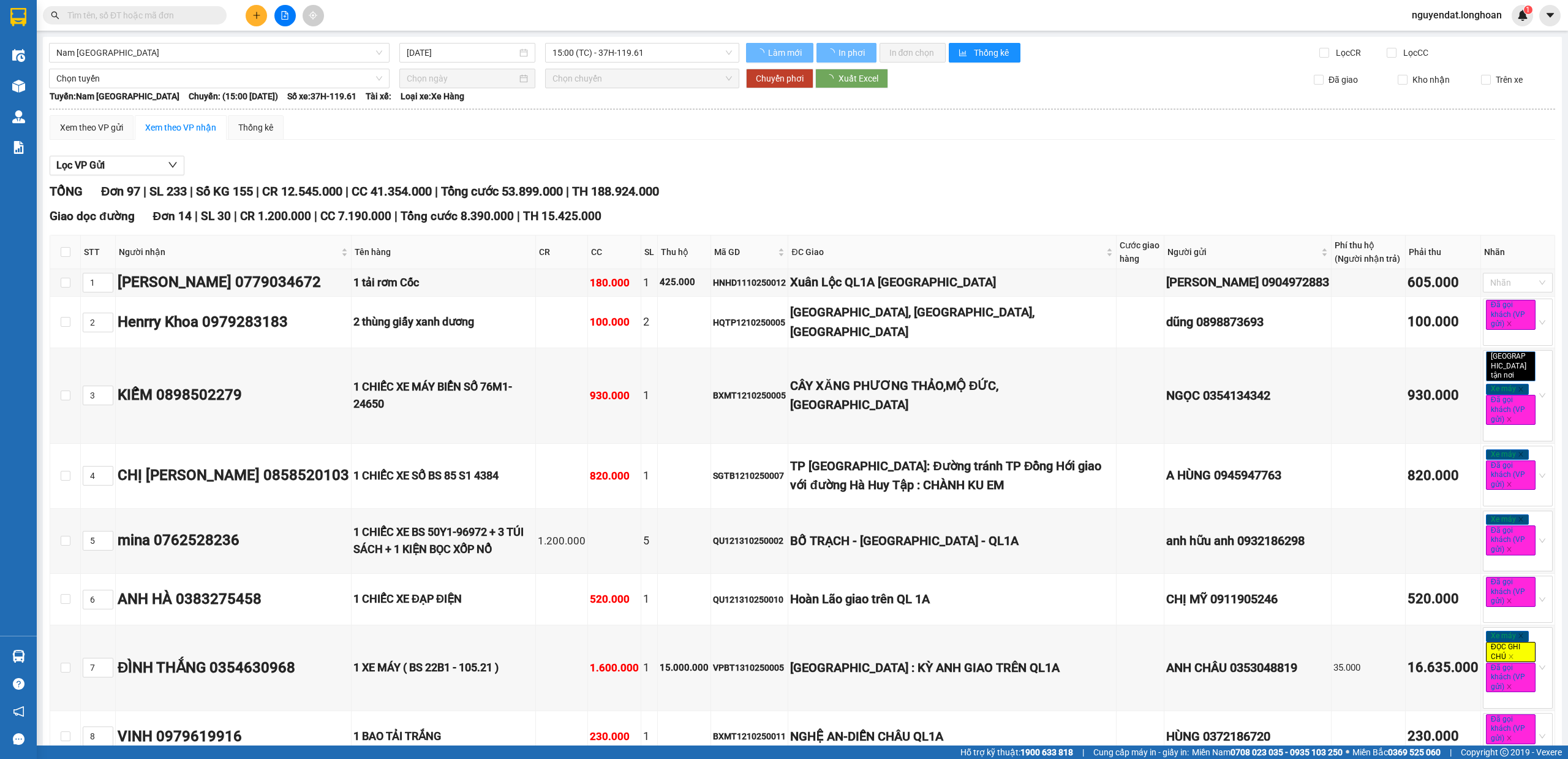
click at [652, 61] on span "15:00 (TC) - 37H-119.61" at bounding box center [643, 52] width 180 height 18
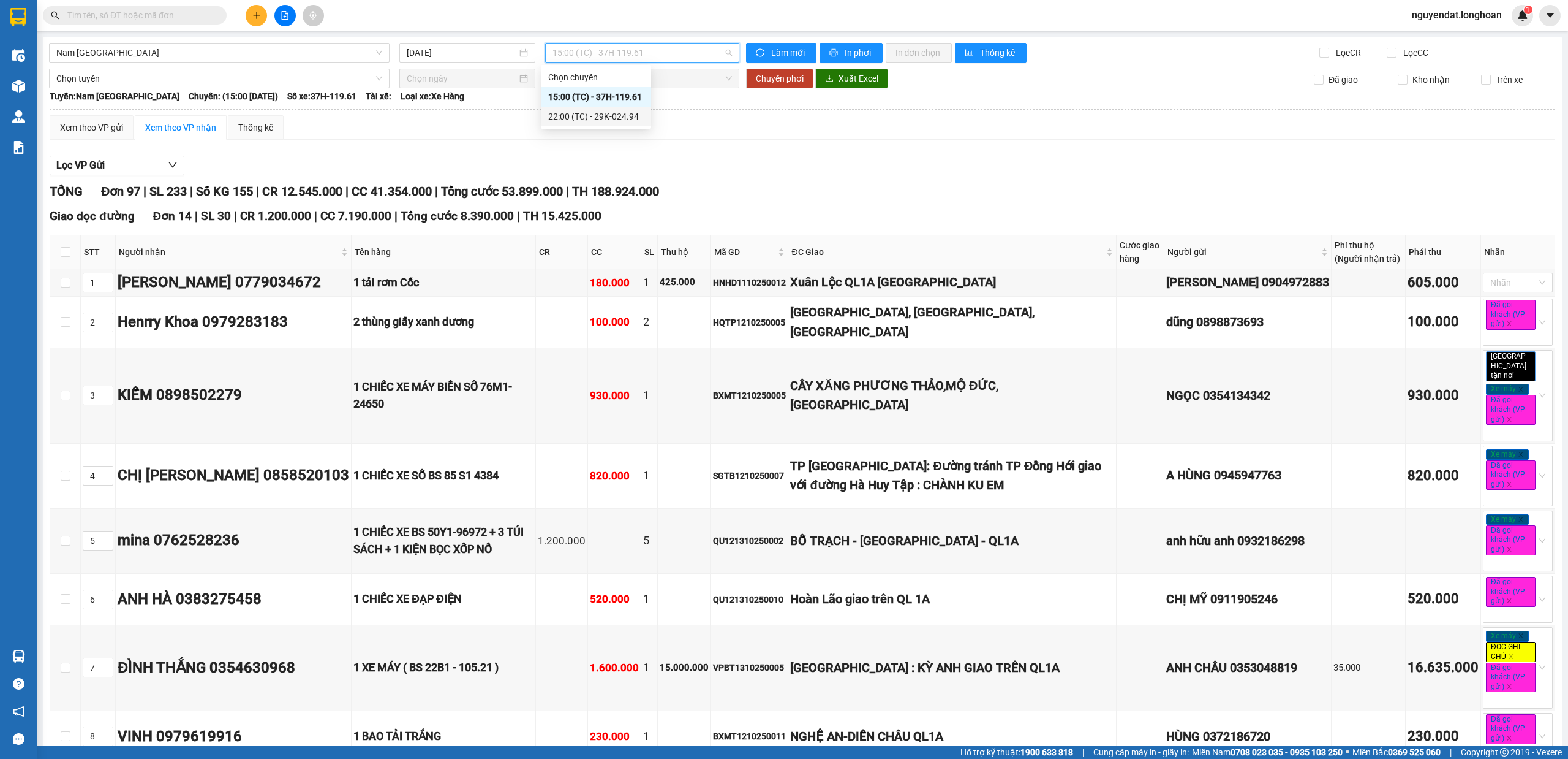
click at [623, 113] on div "22:00 (TC) - 29K-024.94" at bounding box center [596, 116] width 95 height 14
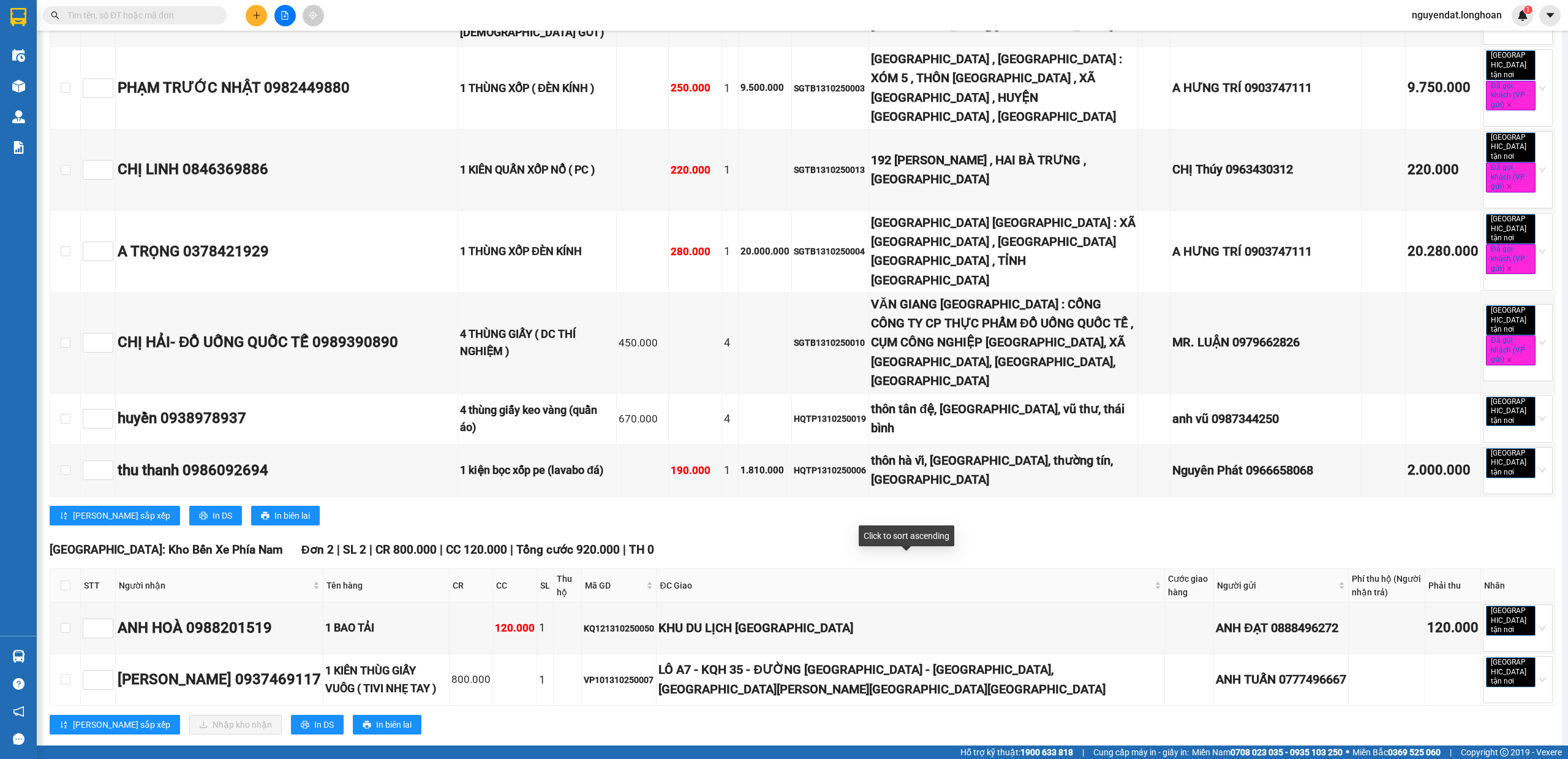
scroll to position [3977, 0]
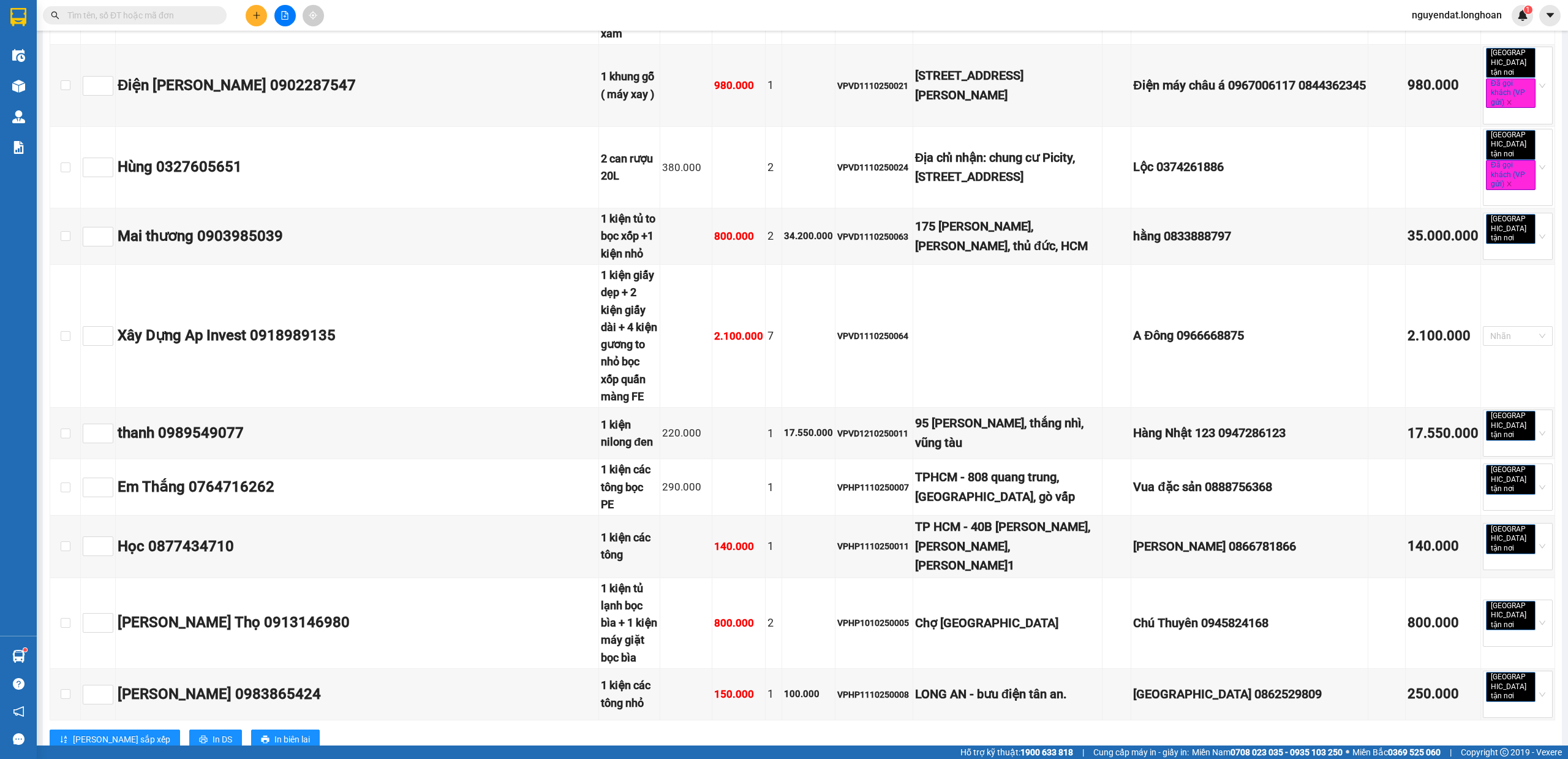
scroll to position [13698, 0]
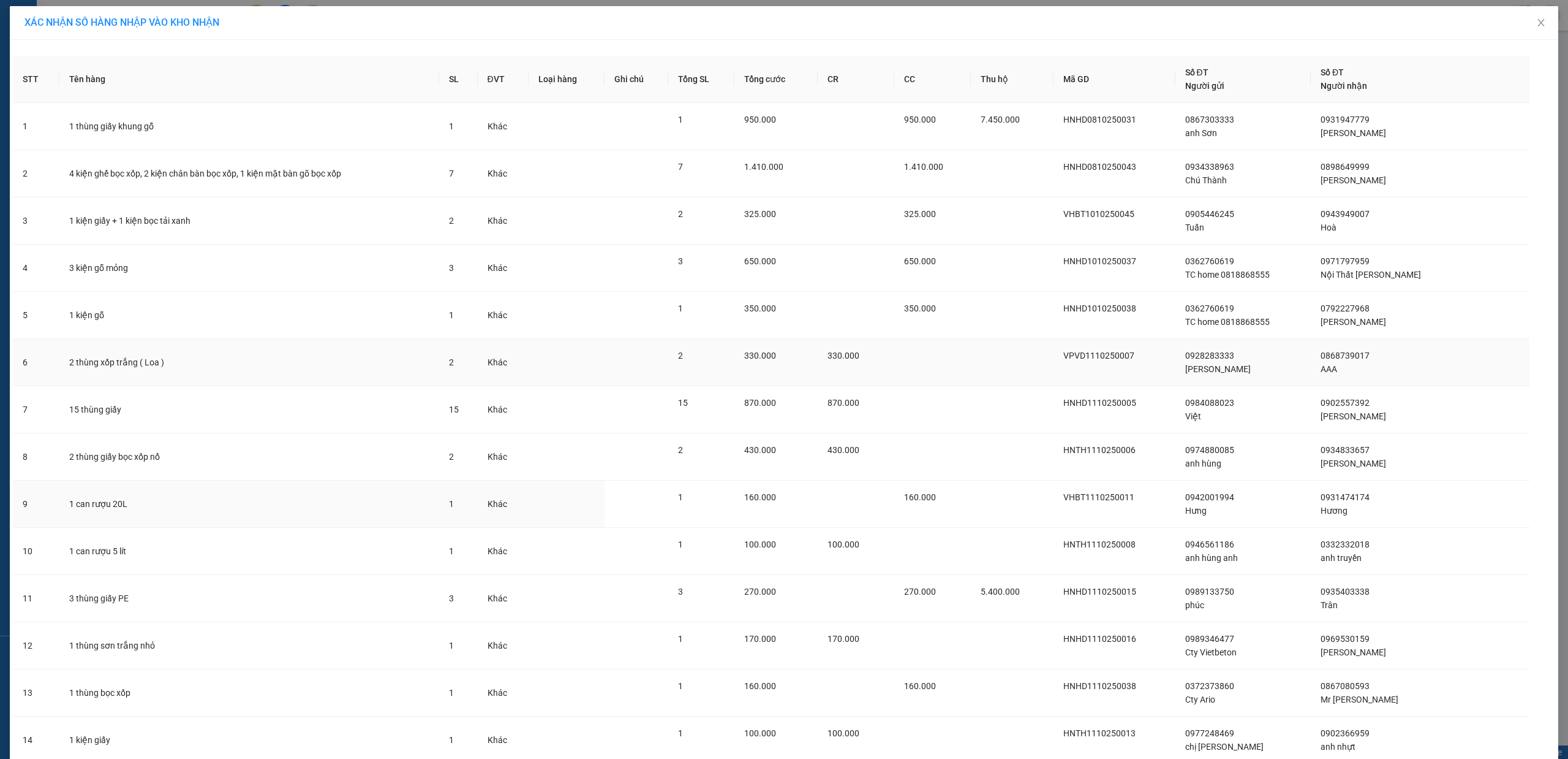
scroll to position [666, 0]
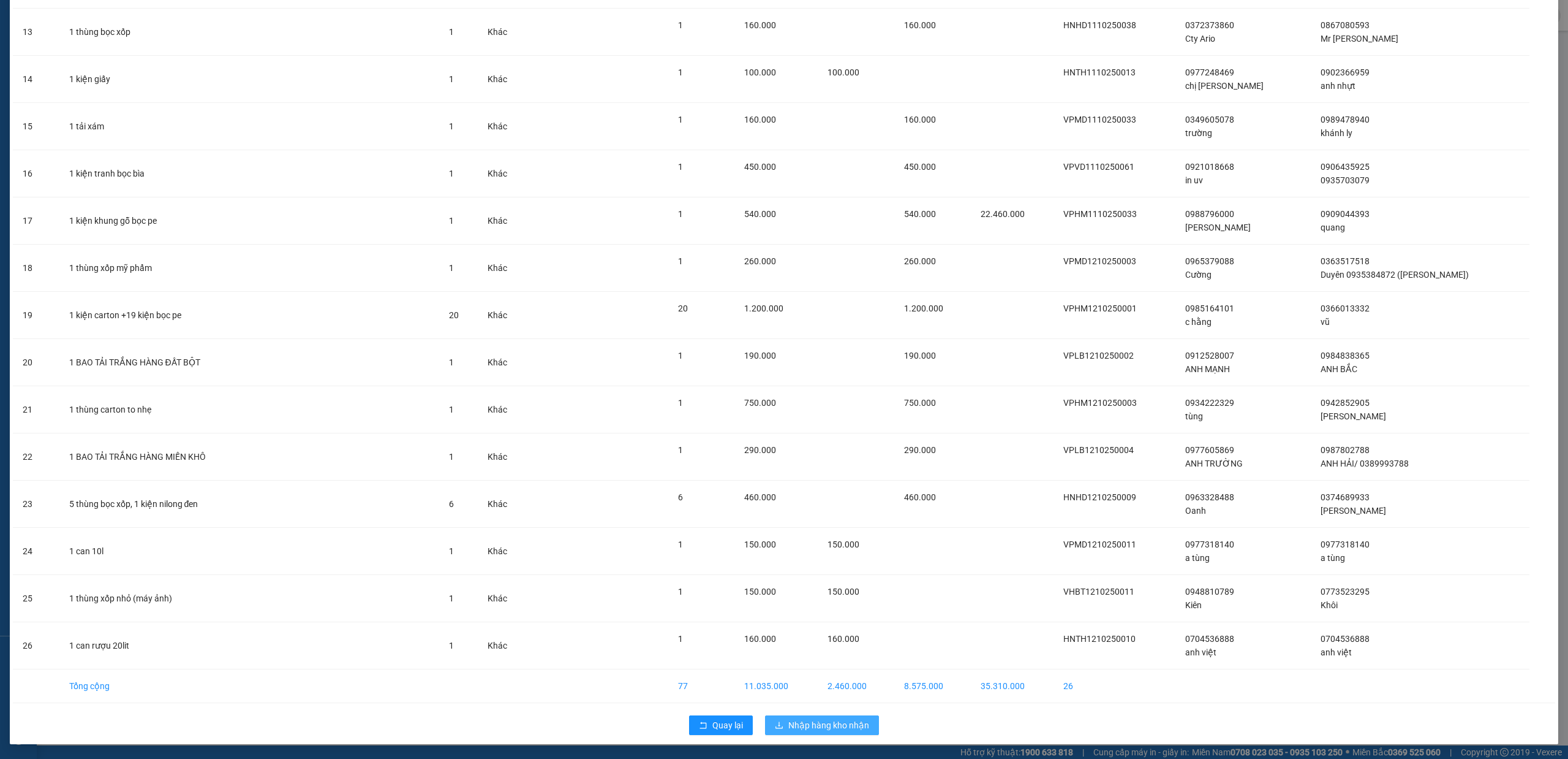
click at [805, 723] on span "Nhập hàng kho nhận" at bounding box center [828, 725] width 81 height 14
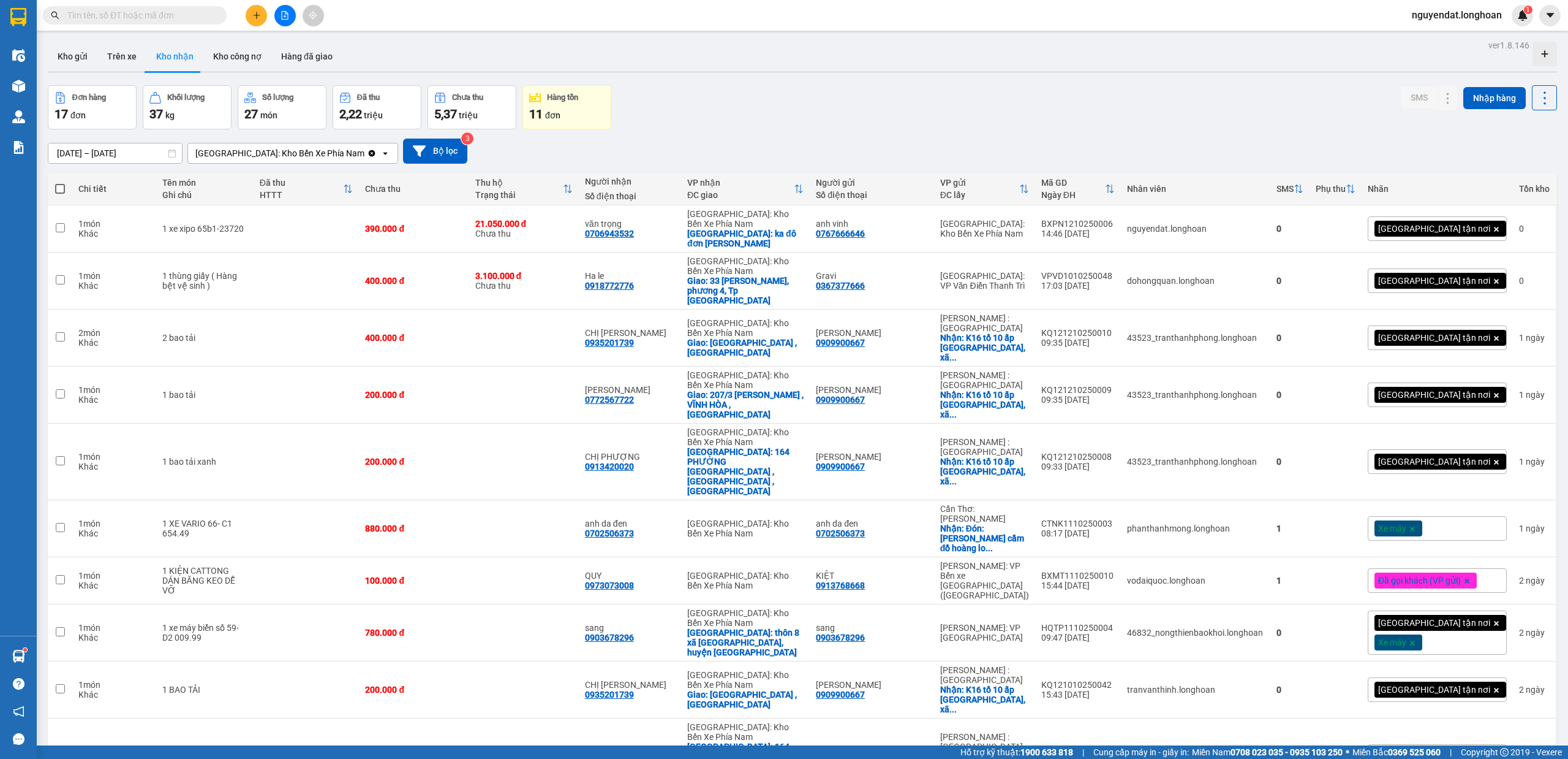
click at [1132, 87] on div "Đơn hàng 17 đơn Khối lượng 37 kg Số lượng 27 món Đã thu 2,22 triệu Chưa thu 5,3…" at bounding box center [802, 107] width 1509 height 44
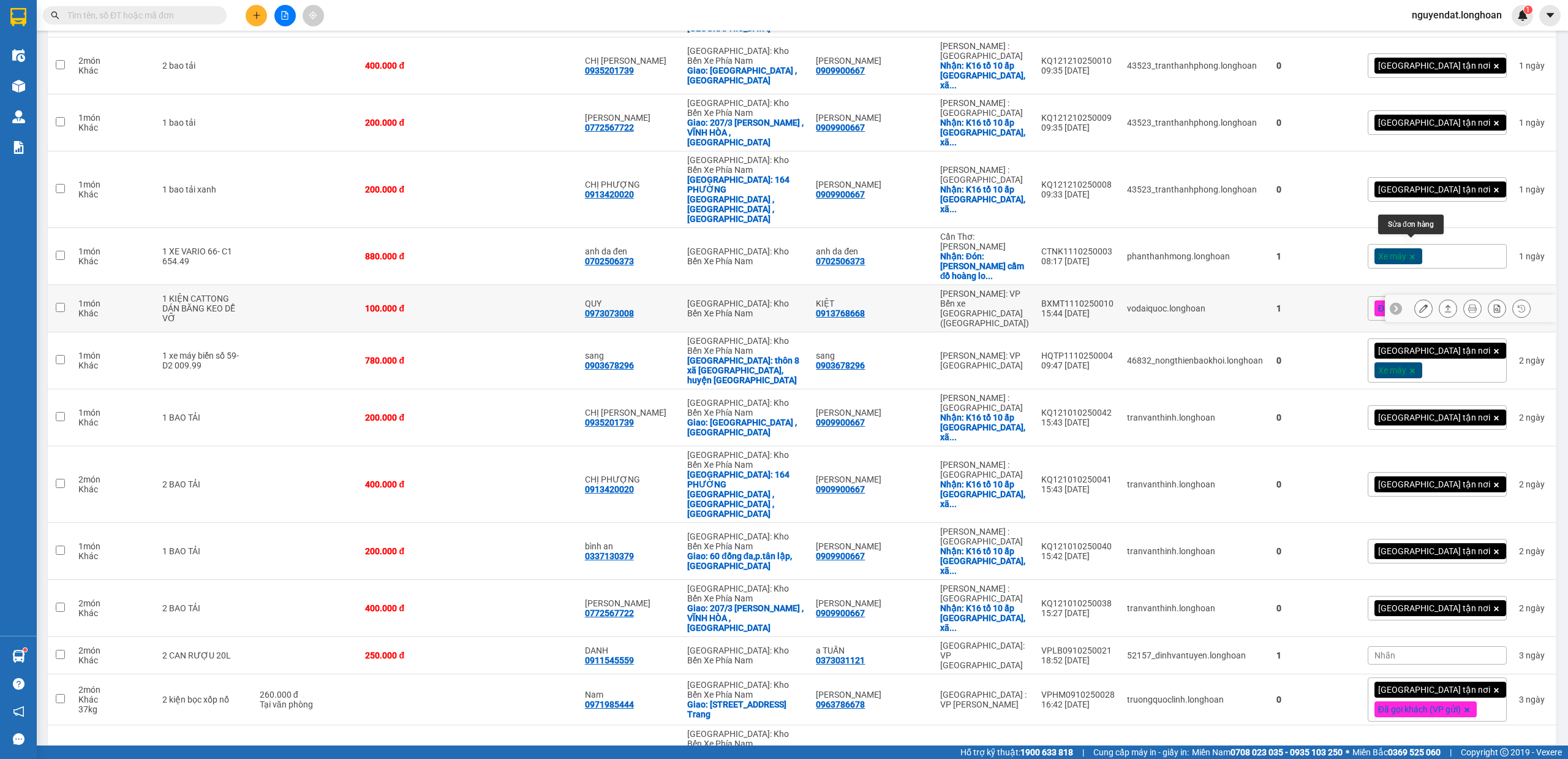
click at [1416, 298] on button at bounding box center [1424, 308] width 17 height 21
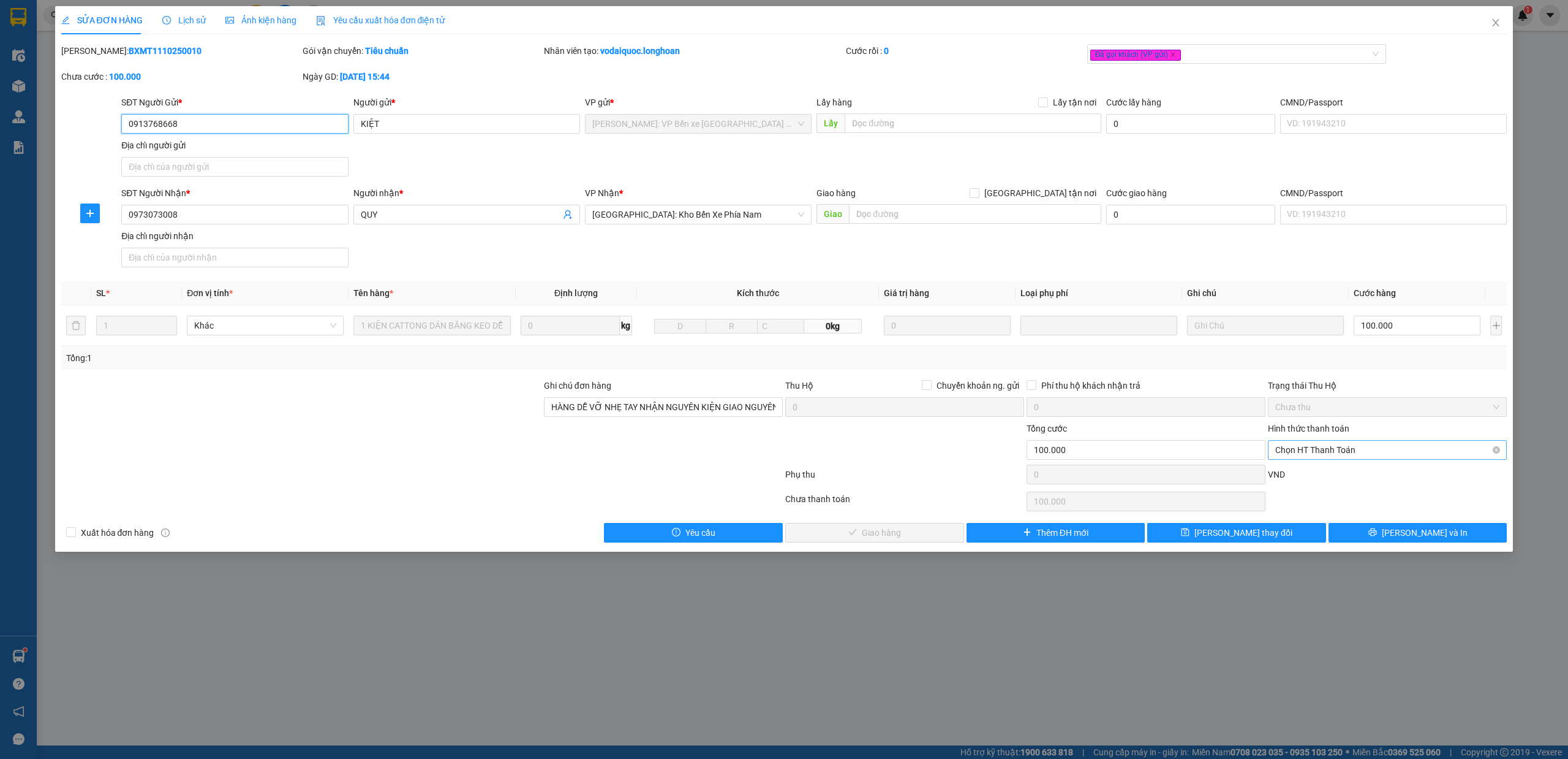
type input "0913768668"
type input "KIỆT"
type input "0973073008"
type input "QUY"
type input "HÀNG DỄ VỠ NHẸ TAY NHẬN NGUYÊN KIỆN GIAO NGUYÊN KIỆN, HƯ VỠ K ĐỀN"
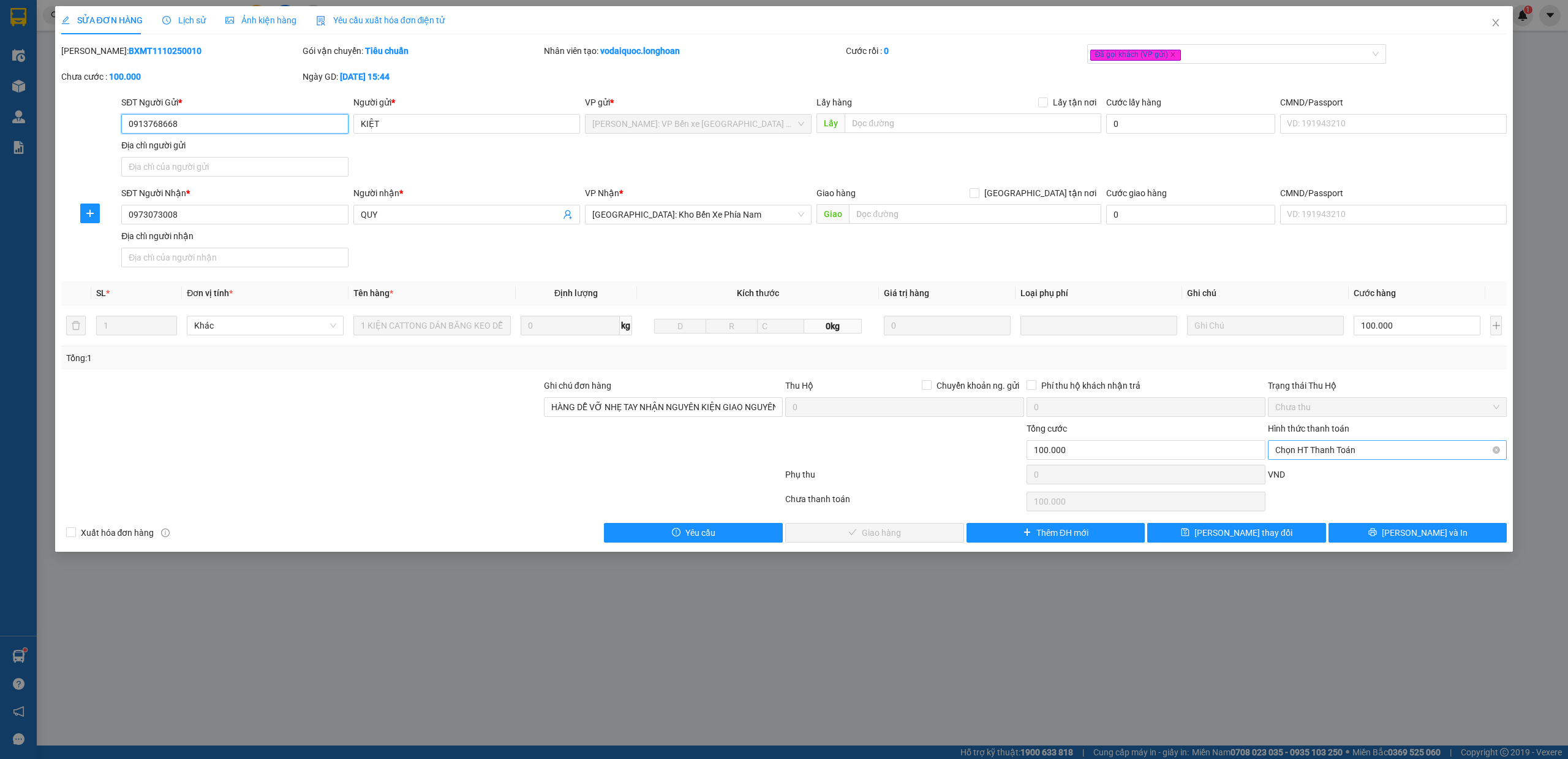
type input "0"
type input "100.000"
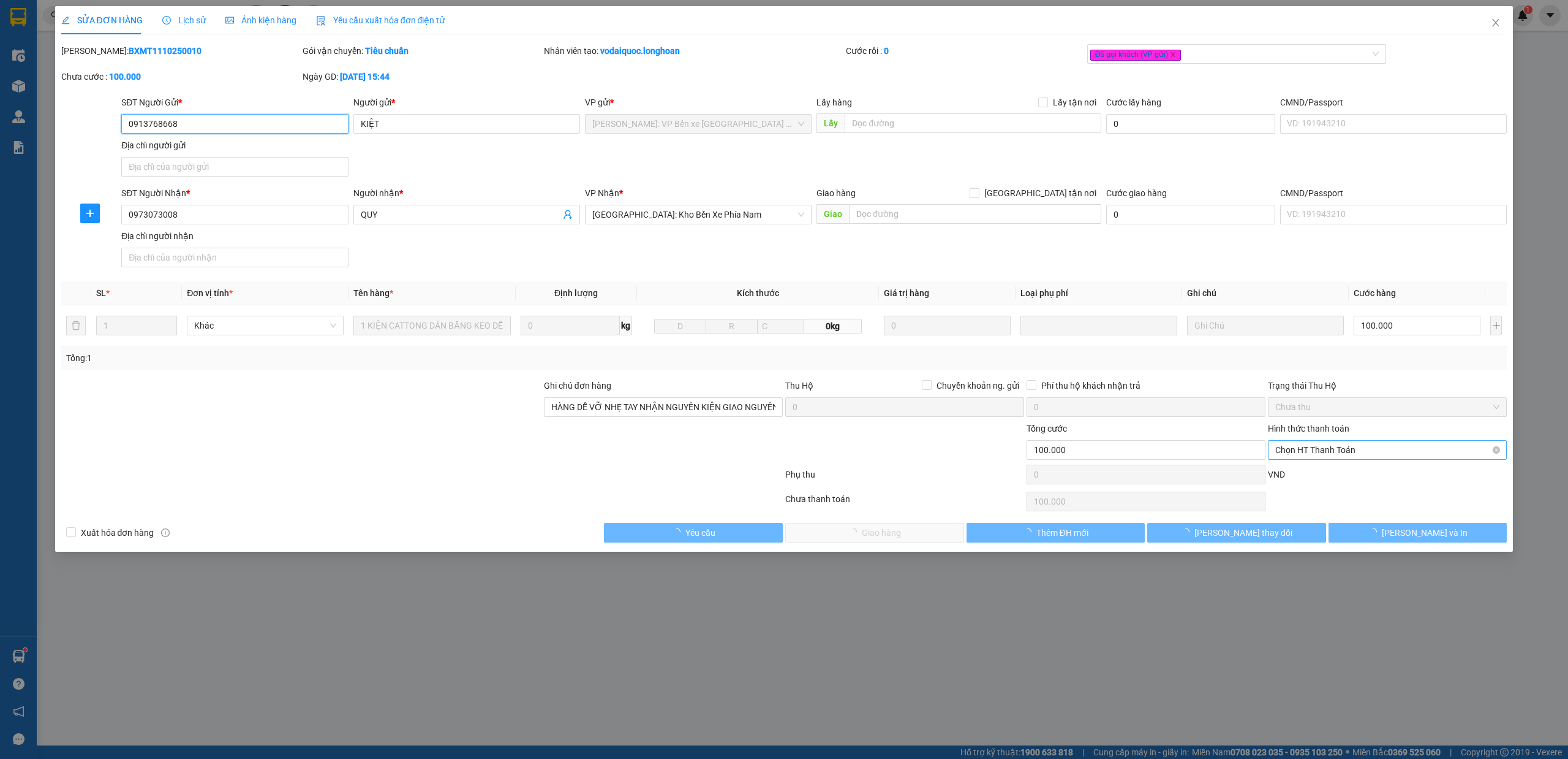
click at [1356, 453] on span "Chọn HT Thanh Toán" at bounding box center [1388, 450] width 224 height 18
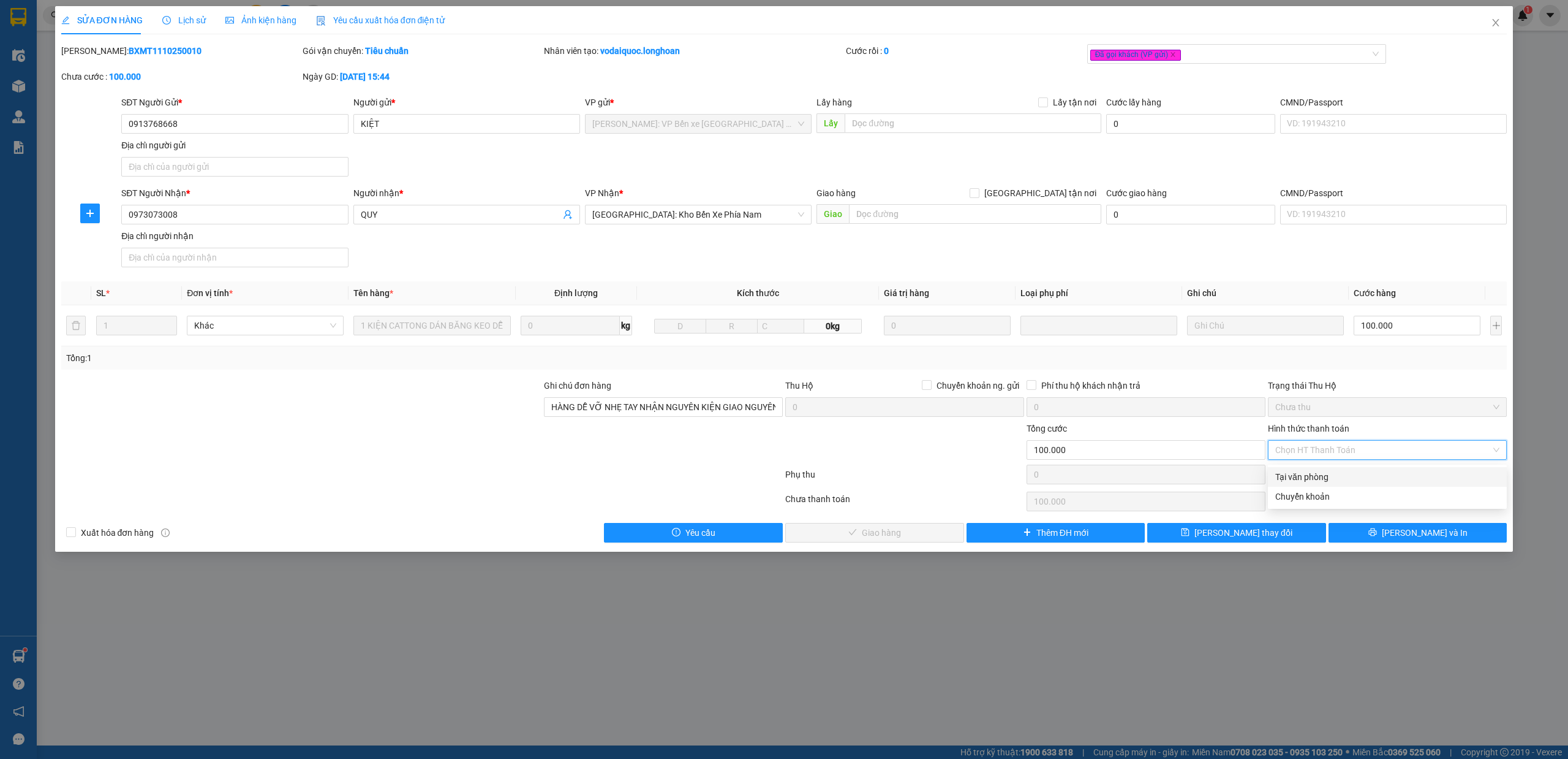
click at [1324, 464] on div "Total Paid Fee 0 Total UnPaid Fee 100.000 Cash Collection Total Fee Mã ĐH: BXMT…" at bounding box center [784, 293] width 1447 height 498
click at [1324, 457] on span "Chọn HT Thanh Toán" at bounding box center [1388, 450] width 224 height 18
click at [1321, 472] on div "Tại văn phòng" at bounding box center [1388, 477] width 224 height 14
type input "0"
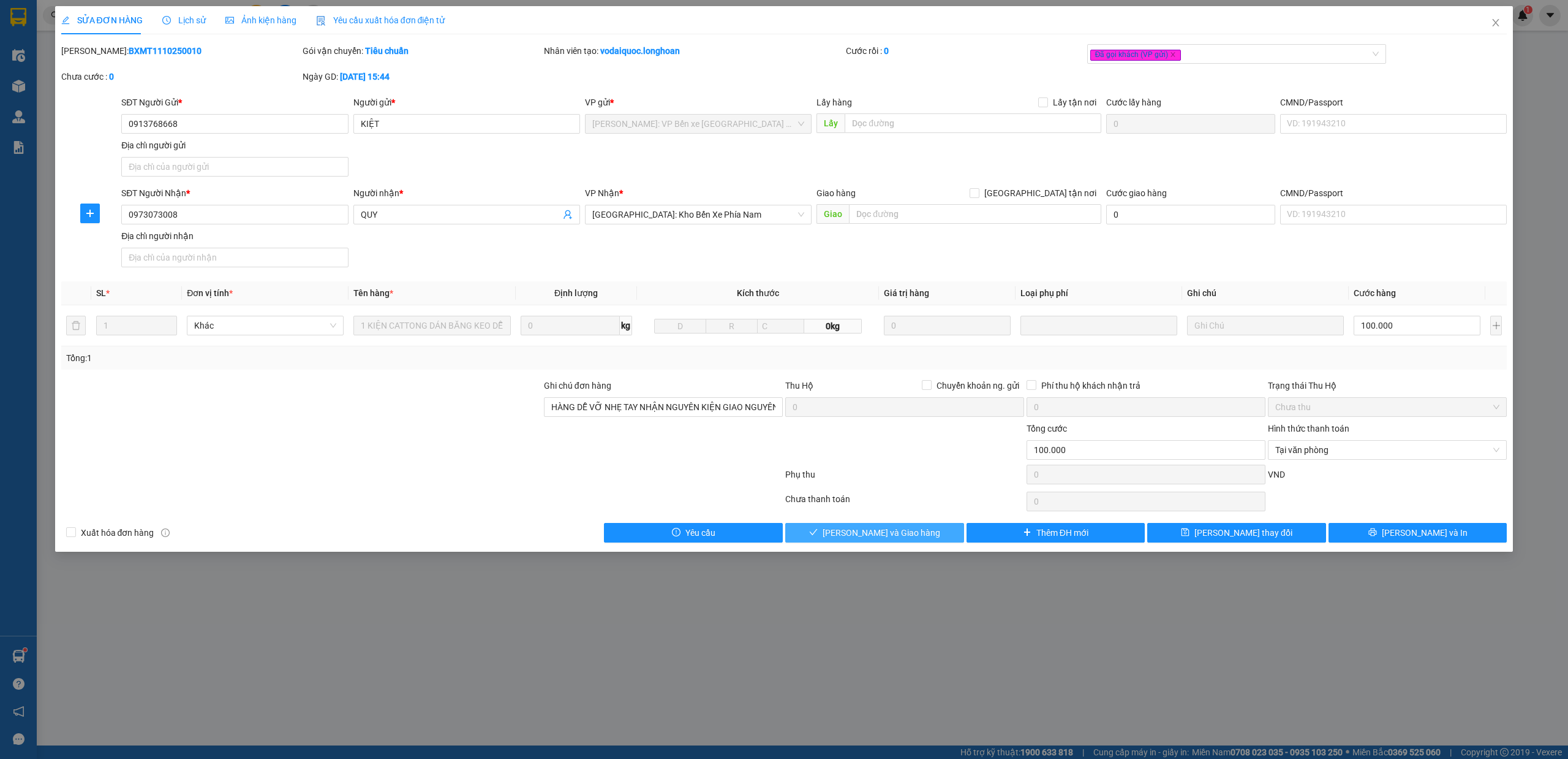
click at [888, 539] on span "[PERSON_NAME] và Giao hàng" at bounding box center [881, 533] width 118 height 14
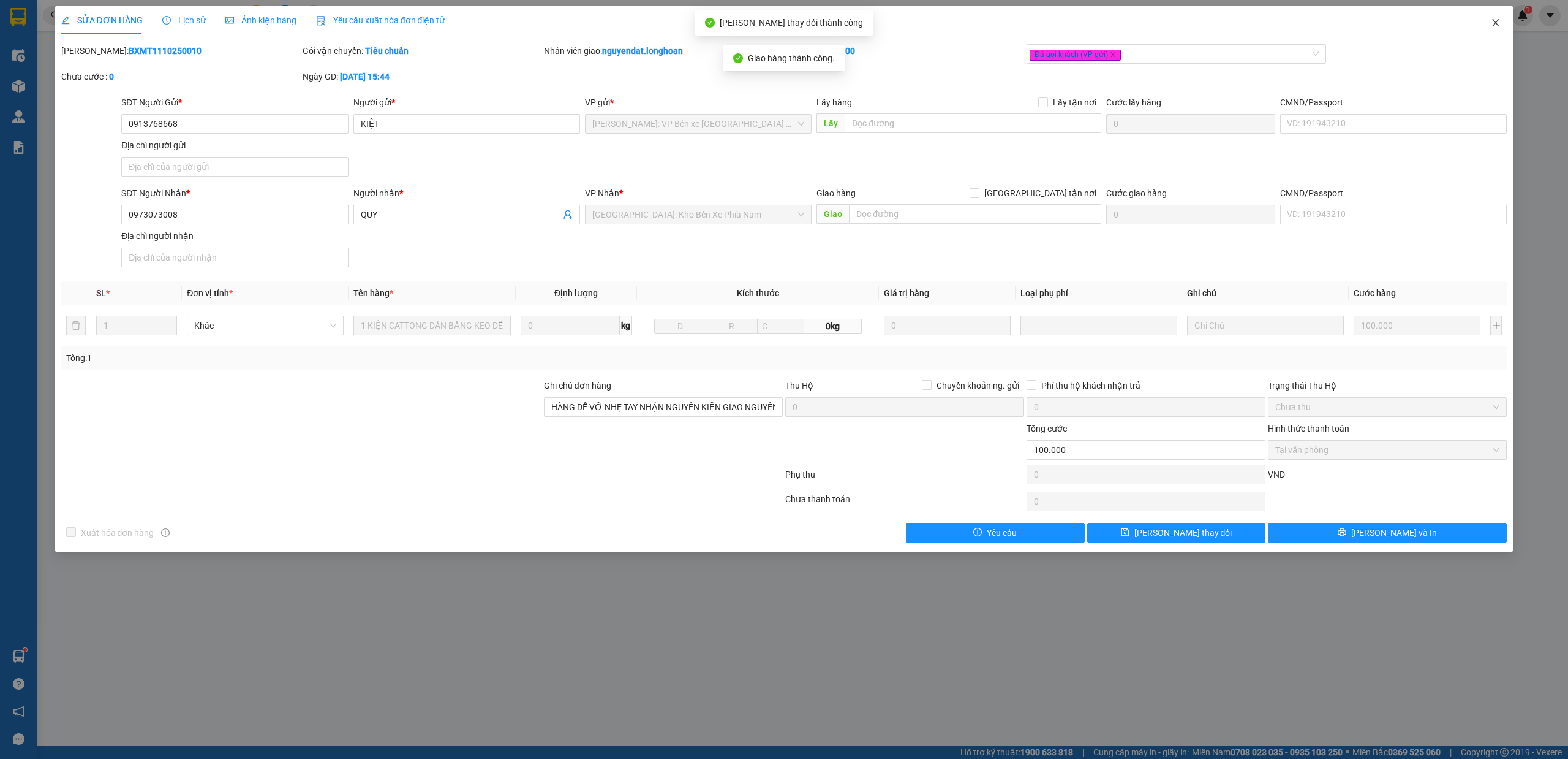
click at [1495, 27] on icon "close" at bounding box center [1495, 22] width 9 height 9
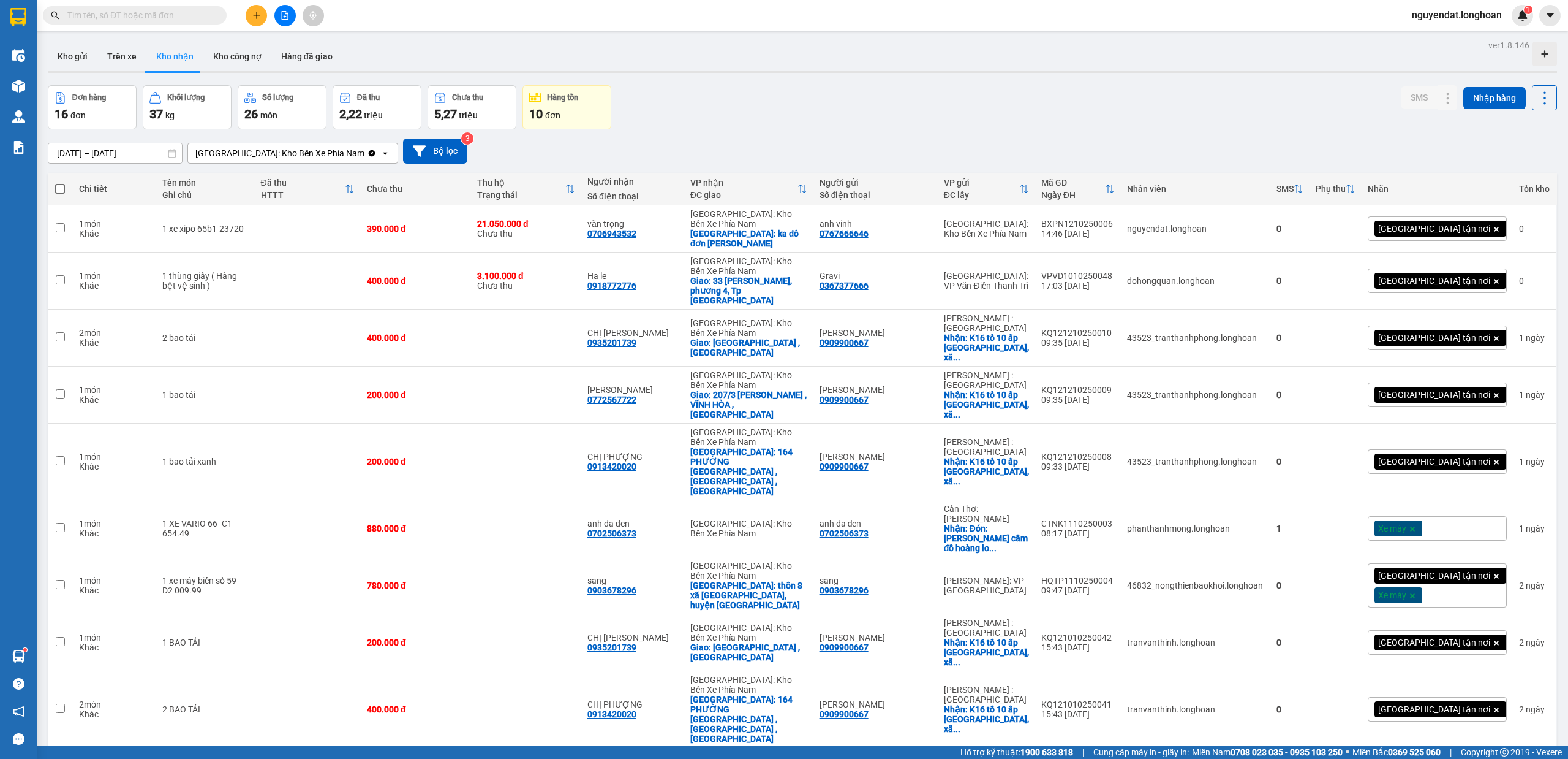
click at [1012, 88] on div "Đơn hàng 16 đơn Khối lượng 37 kg Số lượng 26 món Đã thu 2,22 triệu Chưa thu 5,2…" at bounding box center [802, 107] width 1509 height 44
